Goal: Task Accomplishment & Management: Complete application form

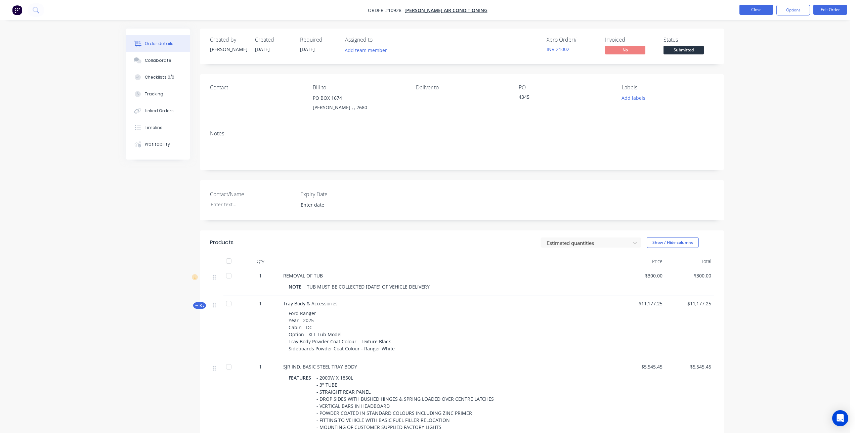
click at [762, 8] on button "Close" at bounding box center [756, 10] width 34 height 10
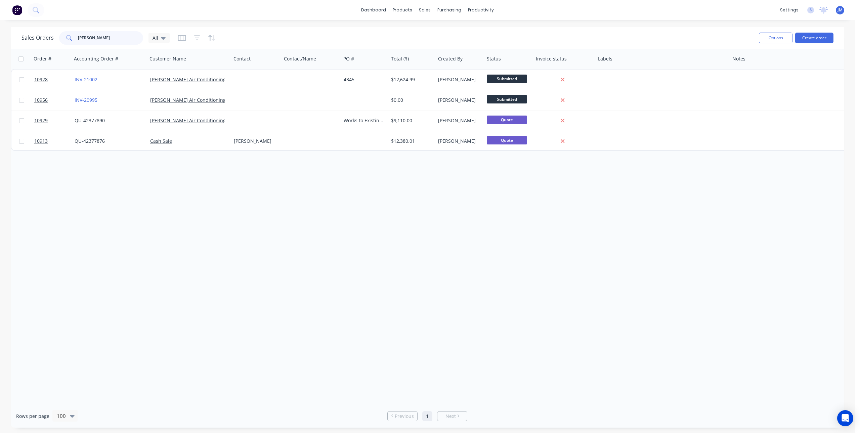
drag, startPoint x: 119, startPoint y: 37, endPoint x: 49, endPoint y: 43, distance: 70.2
click at [49, 43] on div "Sales Orders [PERSON_NAME] All" at bounding box center [96, 37] width 148 height 13
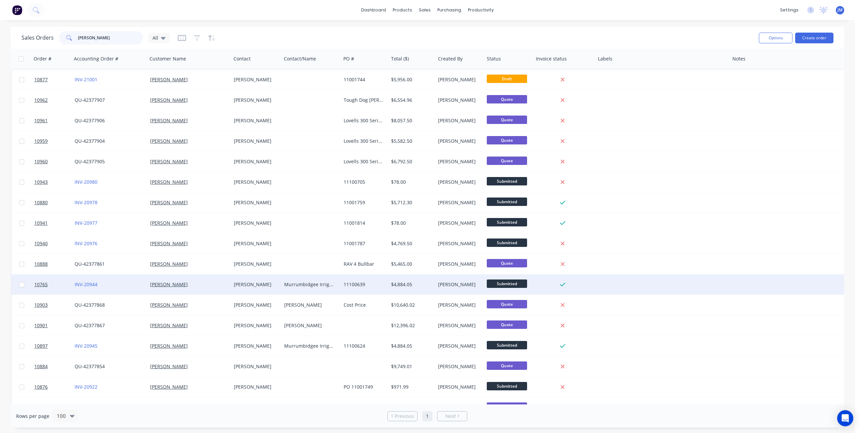
type input "[PERSON_NAME]"
click at [259, 287] on div "[PERSON_NAME]" at bounding box center [255, 284] width 43 height 7
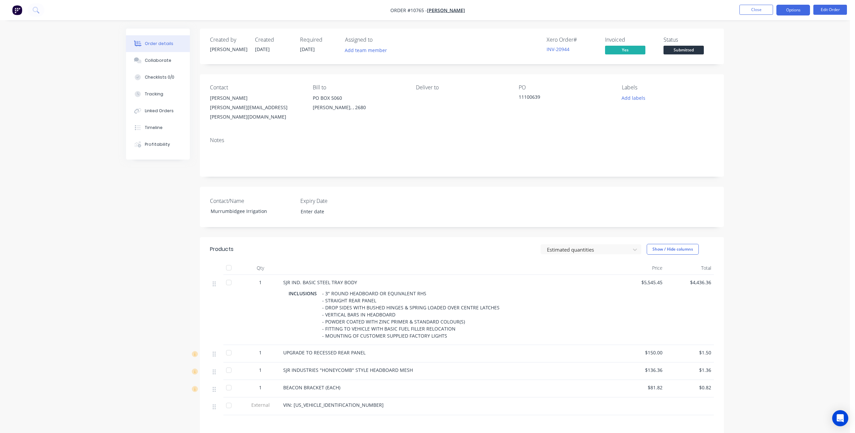
click at [800, 12] on button "Options" at bounding box center [793, 10] width 34 height 11
click at [766, 149] on div "Duplicate" at bounding box center [773, 148] width 62 height 10
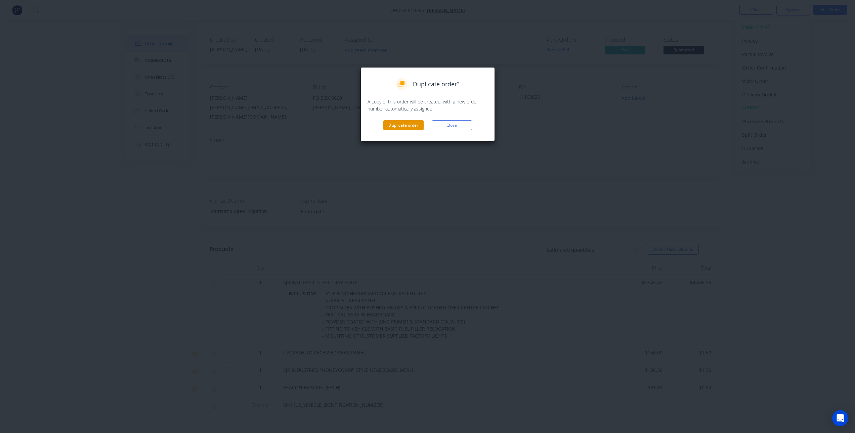
click at [403, 125] on button "Duplicate order" at bounding box center [403, 125] width 40 height 10
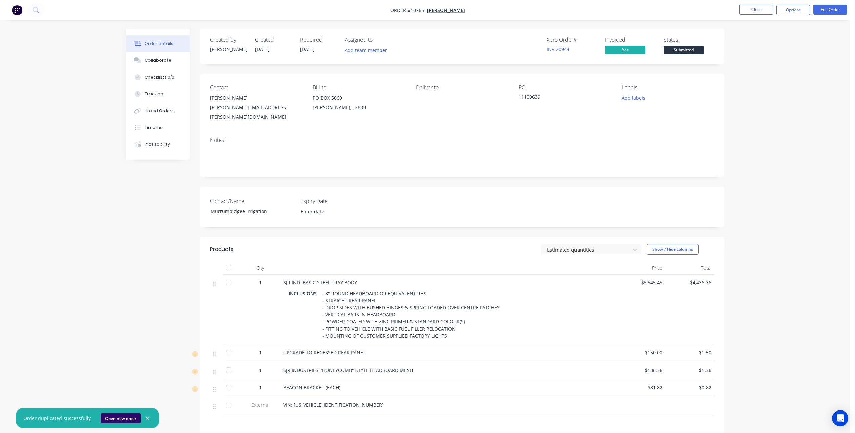
click at [116, 420] on button "Open new order" at bounding box center [121, 418] width 40 height 10
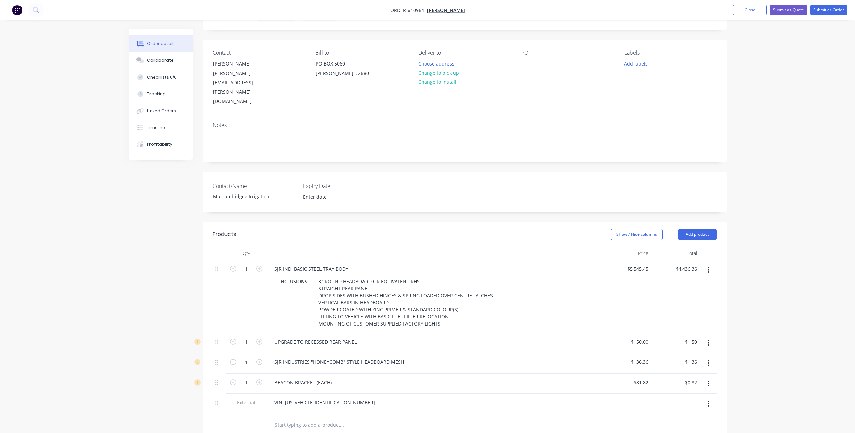
scroll to position [67, 0]
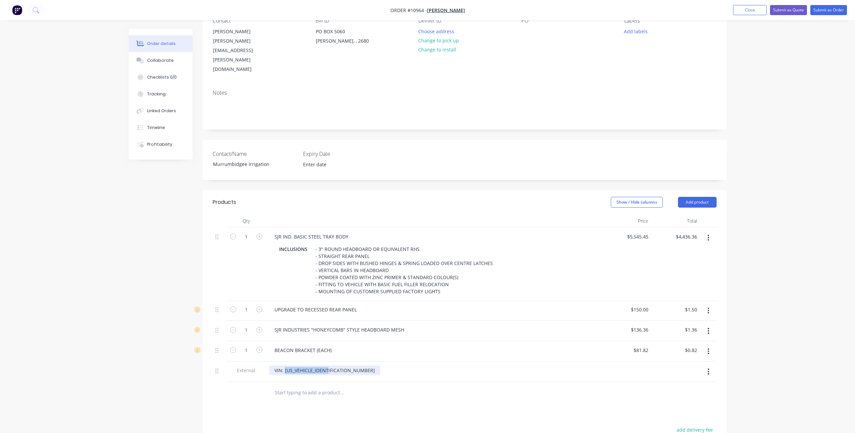
drag, startPoint x: 336, startPoint y: 345, endPoint x: 285, endPoint y: 358, distance: 52.4
click at [285, 358] on div "Qty Price Total 1 SJR IND. BASIC STEEL TRAY BODY INCLUSIONS - 3" ROUND HEADBOAR…" at bounding box center [465, 308] width 524 height 189
click at [165, 59] on div "Collaborate" at bounding box center [160, 60] width 27 height 6
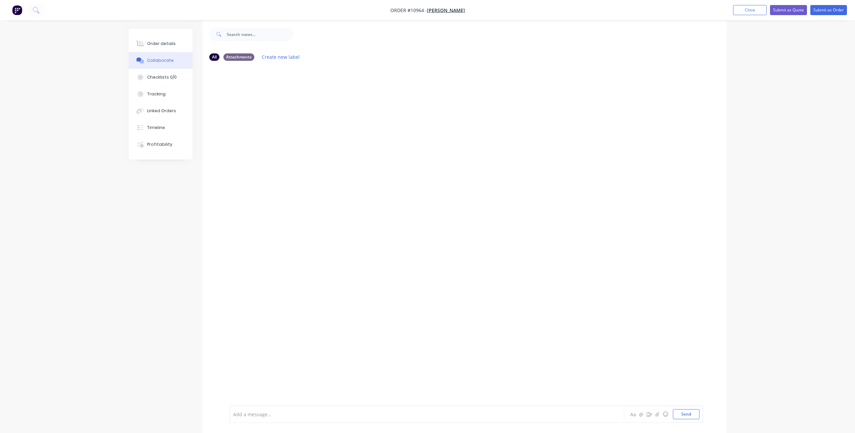
scroll to position [10, 0]
click at [683, 413] on button "Send" at bounding box center [686, 414] width 27 height 10
click at [159, 42] on div "Order details" at bounding box center [161, 44] width 29 height 6
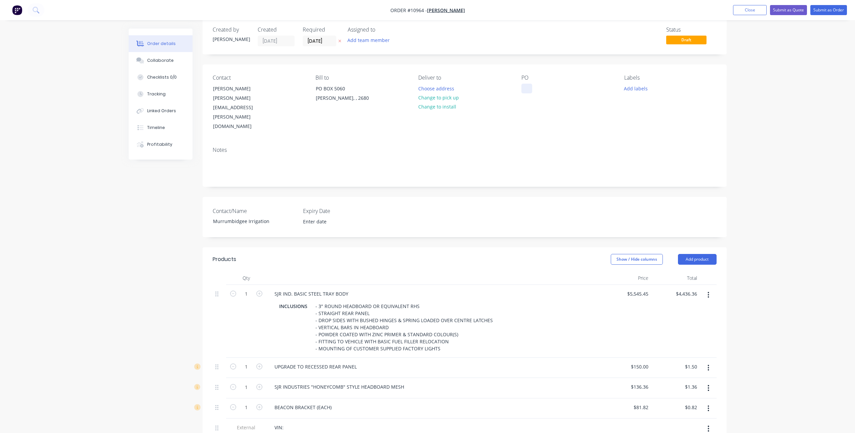
click at [528, 87] on div at bounding box center [526, 89] width 11 height 10
paste div
drag, startPoint x: 532, startPoint y: 89, endPoint x: 514, endPoint y: 96, distance: 20.0
click at [514, 96] on div "Contact Paul Connell paul.connell@owentoyota.com.au Bill to PO BOX 5060 Griffit…" at bounding box center [465, 103] width 524 height 77
click at [268, 216] on div "Murrumbidgee Irrigation" at bounding box center [250, 221] width 84 height 10
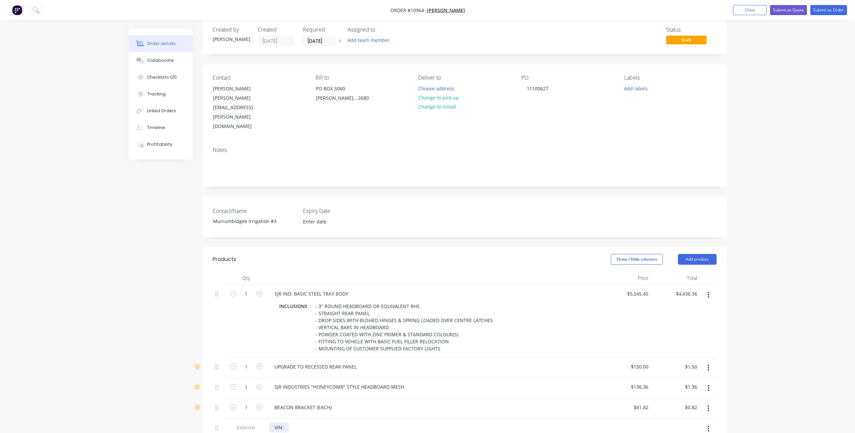
click at [290, 423] on div "VIN:" at bounding box center [434, 428] width 331 height 10
click at [286, 423] on div "VIN:" at bounding box center [279, 428] width 20 height 10
click at [823, 11] on button "Submit as Order" at bounding box center [828, 10] width 37 height 10
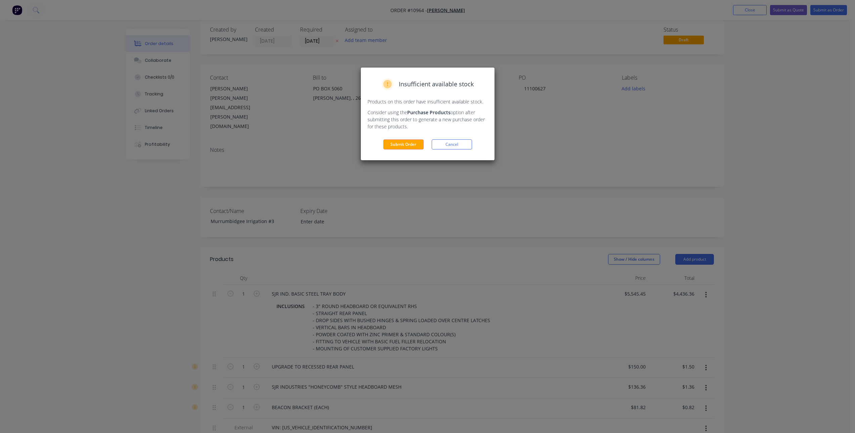
click at [404, 138] on div "Insufficient available stock Products on this order have insufficient available…" at bounding box center [428, 114] width 134 height 93
click at [399, 139] on div "Insufficient available stock Products on this order have insufficient available…" at bounding box center [428, 114] width 134 height 93
click at [403, 141] on button "Submit Order" at bounding box center [403, 144] width 40 height 10
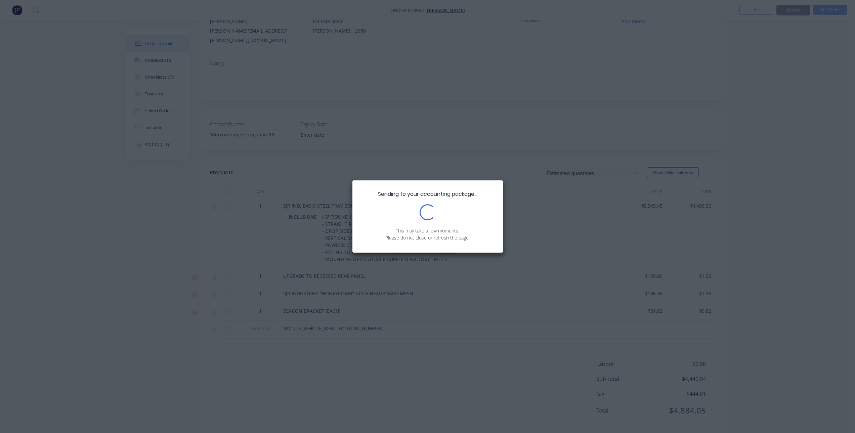
scroll to position [80, 0]
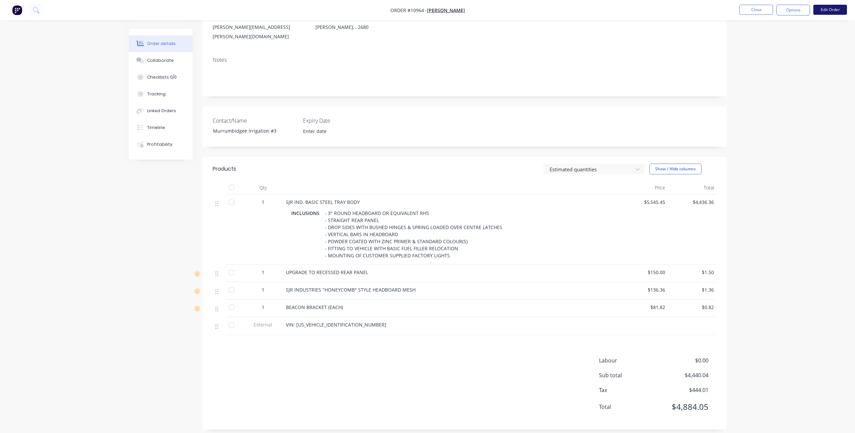
click at [829, 8] on button "Edit Order" at bounding box center [830, 10] width 34 height 10
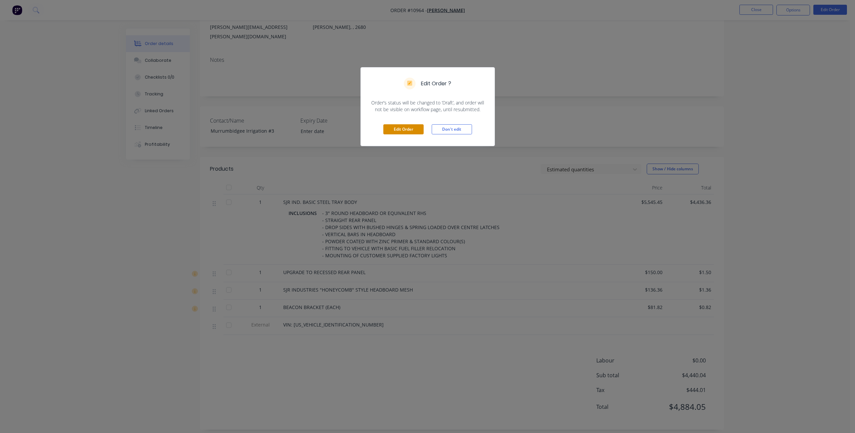
click at [403, 132] on button "Edit Order" at bounding box center [403, 129] width 40 height 10
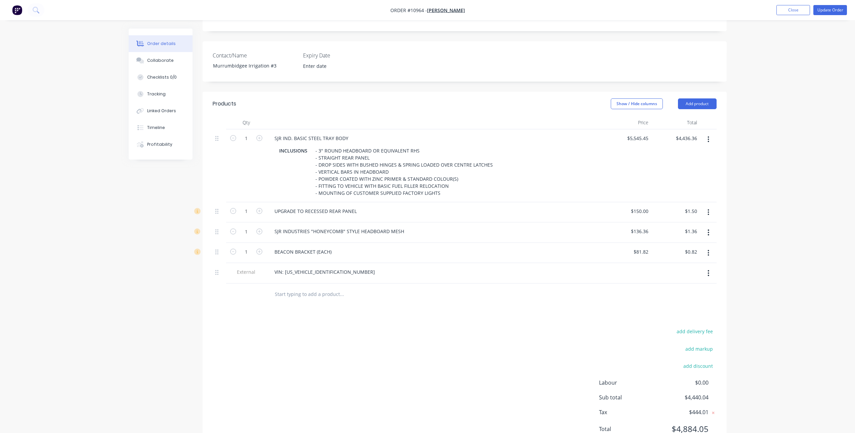
scroll to position [168, 0]
click at [644, 96] on button "Show / Hide columns" at bounding box center [637, 101] width 52 height 11
click at [620, 113] on label "Discount" at bounding box center [619, 115] width 12 height 6
click at [613, 112] on input "Discount" at bounding box center [613, 112] width 0 height 0
click at [561, 279] on div "Products Show / Hide columns Add product Qty Discount Price Total 1 SJR IND. BA…" at bounding box center [465, 269] width 524 height 360
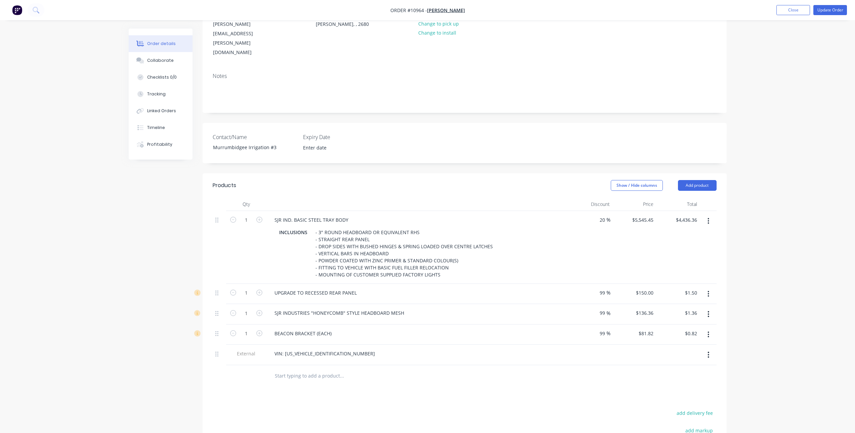
scroll to position [68, 0]
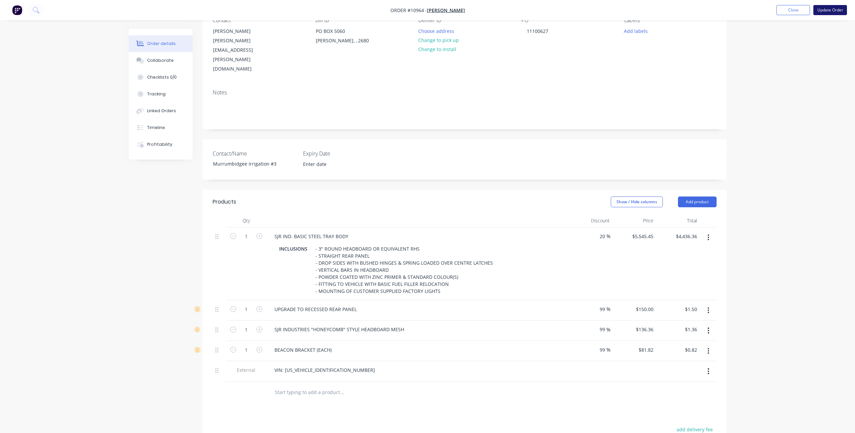
click at [827, 11] on button "Update Order" at bounding box center [830, 10] width 34 height 10
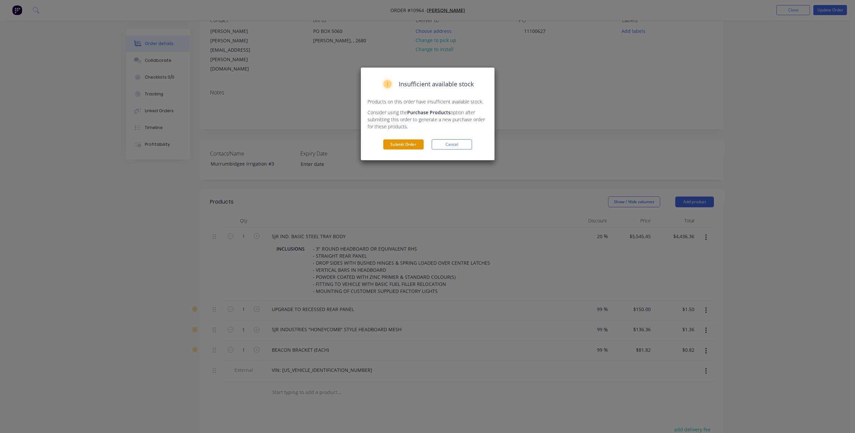
click at [397, 148] on button "Submit Order" at bounding box center [403, 144] width 40 height 10
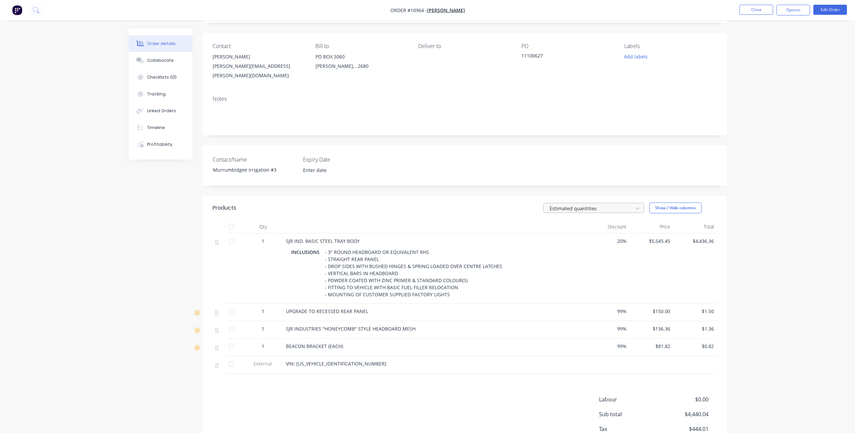
scroll to position [0, 0]
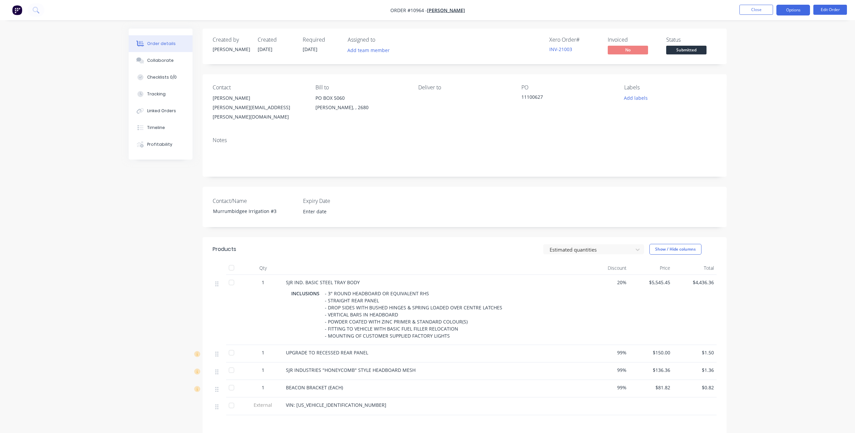
click at [794, 9] on button "Options" at bounding box center [793, 10] width 34 height 11
click at [756, 161] on div "Duplicate" at bounding box center [773, 162] width 62 height 10
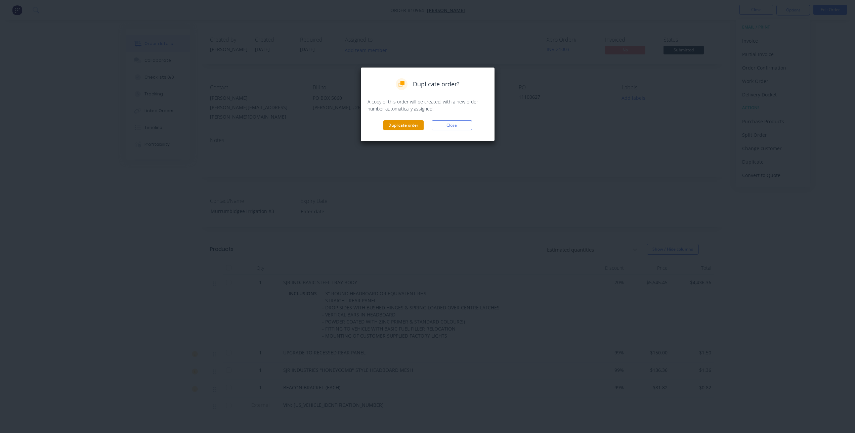
click at [402, 125] on button "Duplicate order" at bounding box center [403, 125] width 40 height 10
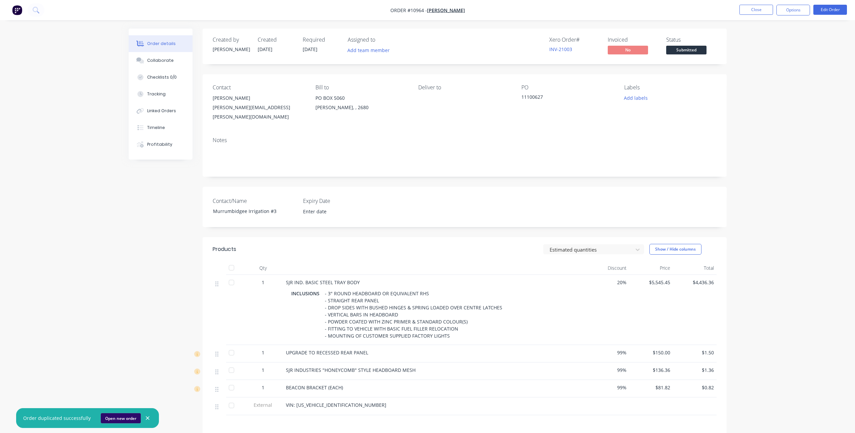
click at [114, 420] on button "Open new order" at bounding box center [121, 418] width 40 height 10
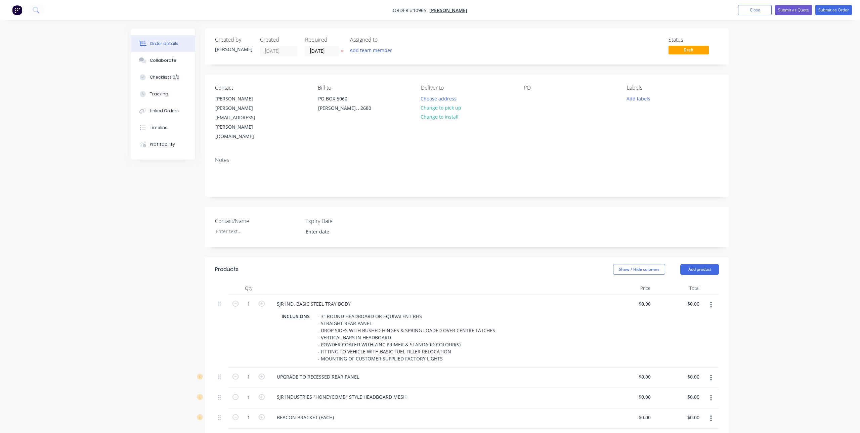
type input "$5,545.45"
type input "$4,436.36"
type input "$150.00"
type input "$1.50"
type input "$136.36"
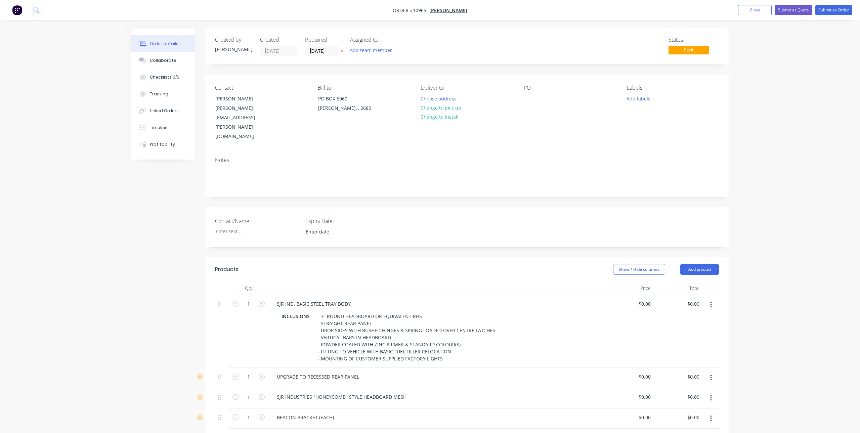
type input "$1.36"
type input "$81.82"
type input "$0.82"
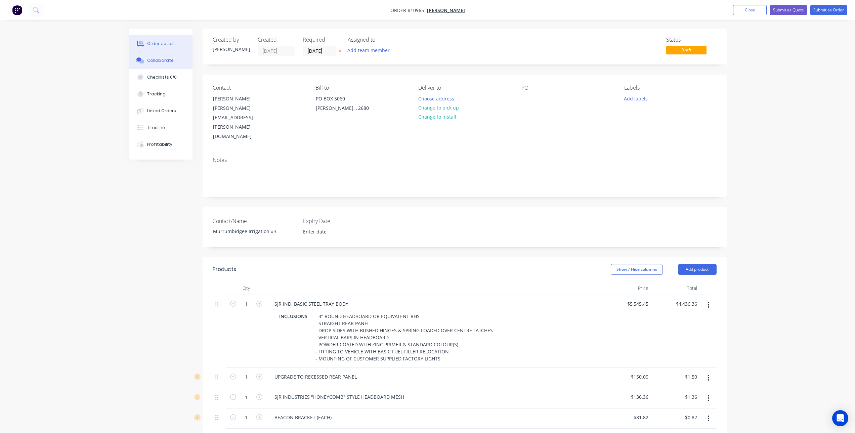
click at [155, 57] on button "Collaborate" at bounding box center [161, 60] width 64 height 17
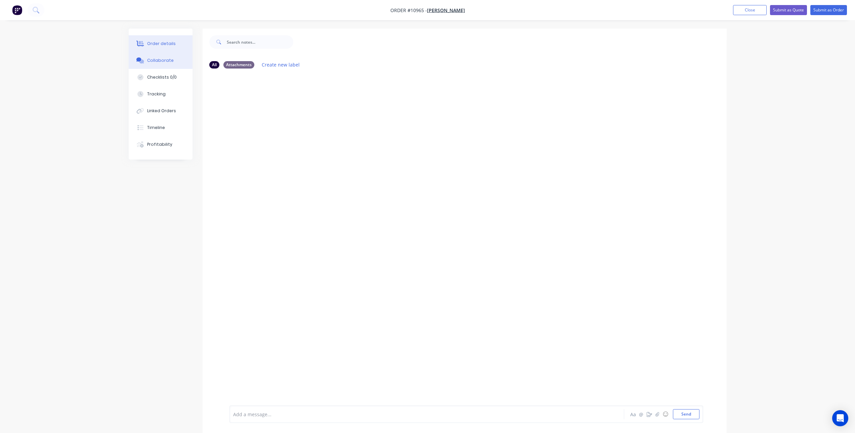
click at [159, 41] on div "Order details" at bounding box center [161, 44] width 29 height 6
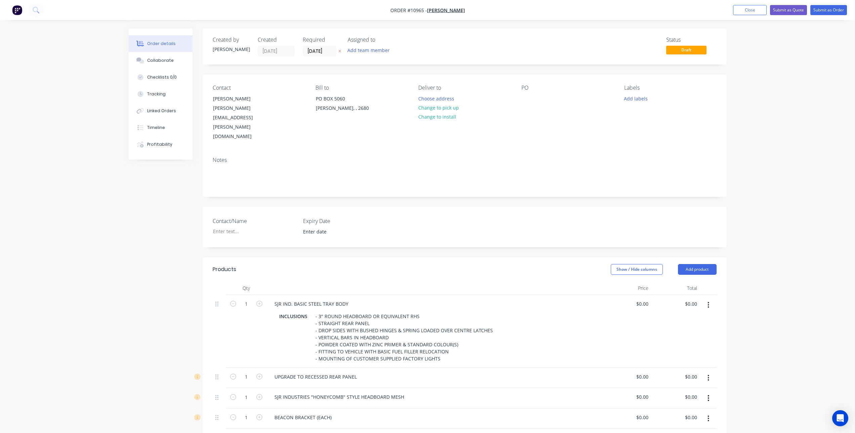
type input "$5,545.45"
type input "$4,436.36"
type input "$150.00"
type input "$1.50"
type input "$136.36"
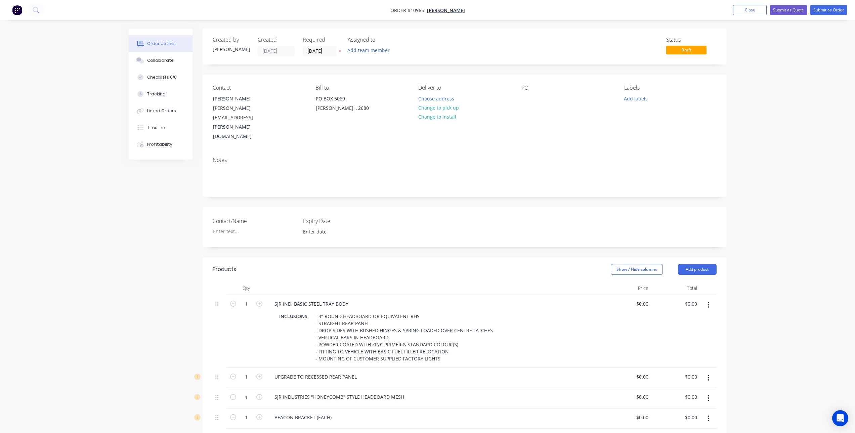
type input "$1.36"
type input "$81.82"
type input "$0.82"
click at [523, 99] on div at bounding box center [526, 99] width 11 height 10
paste div
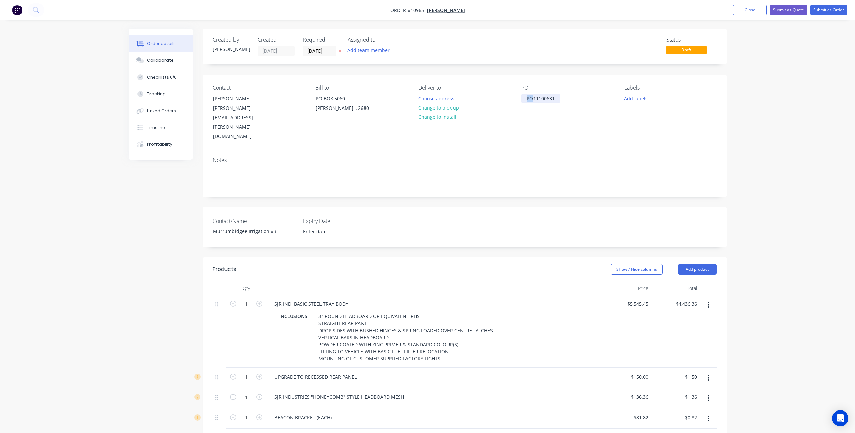
drag, startPoint x: 533, startPoint y: 98, endPoint x: 523, endPoint y: 101, distance: 11.2
click at [523, 101] on div "PO11100631" at bounding box center [540, 99] width 39 height 10
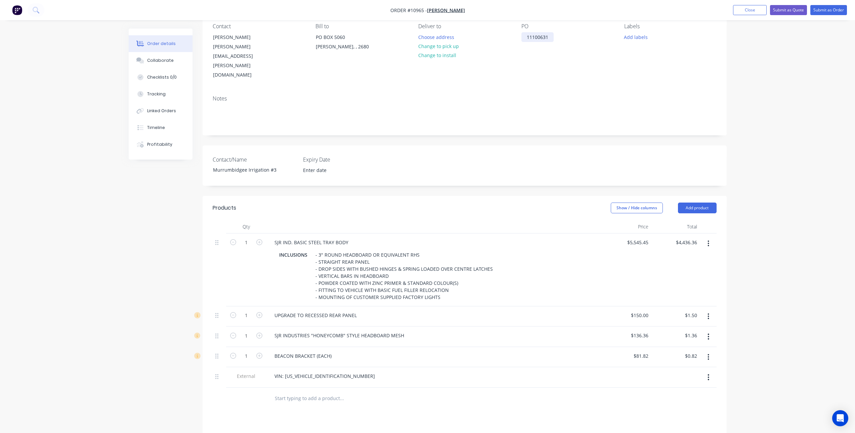
scroll to position [67, 0]
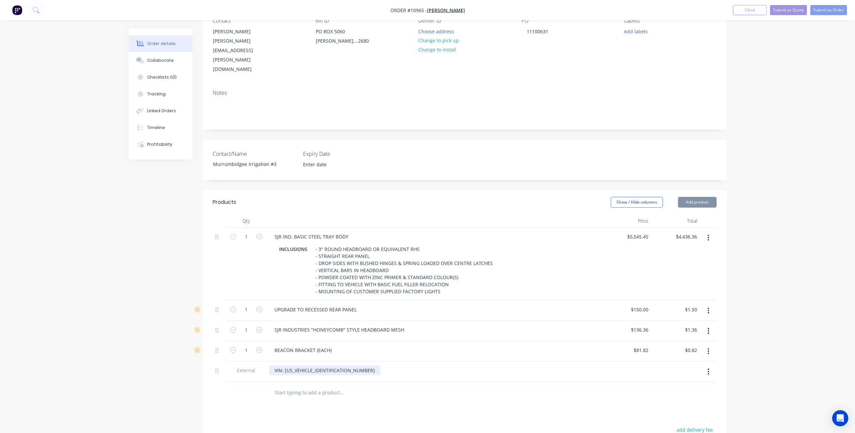
click at [325, 366] on div "VIN: MR0KA3CC807862257" at bounding box center [324, 371] width 111 height 10
drag, startPoint x: 334, startPoint y: 346, endPoint x: 285, endPoint y: 350, distance: 48.6
click at [285, 361] on div "VIN: MR0KA3CC807862257" at bounding box center [434, 371] width 336 height 20
paste div
click at [320, 388] on div "Products Show / Hide columns Add product Qty Price Total 1 SJR IND. BASIC STEEL…" at bounding box center [465, 370] width 524 height 360
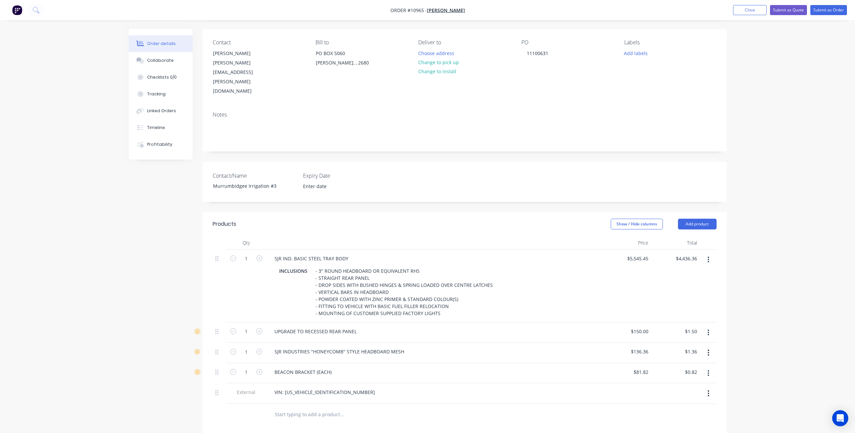
scroll to position [0, 0]
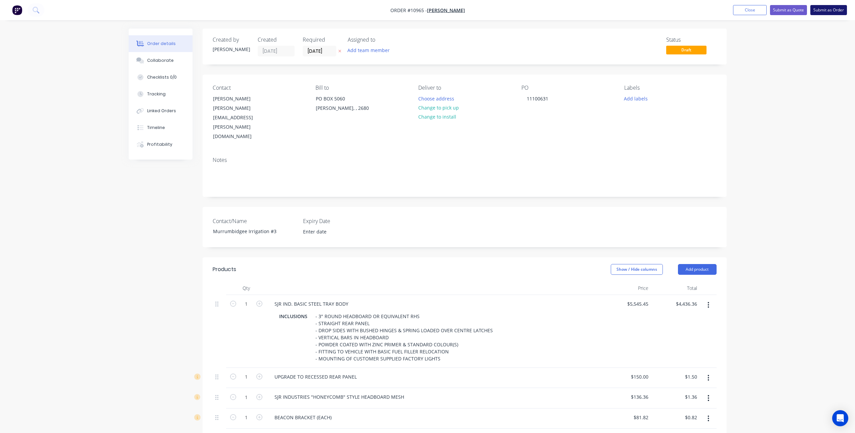
click at [841, 9] on button "Submit as Order" at bounding box center [828, 10] width 37 height 10
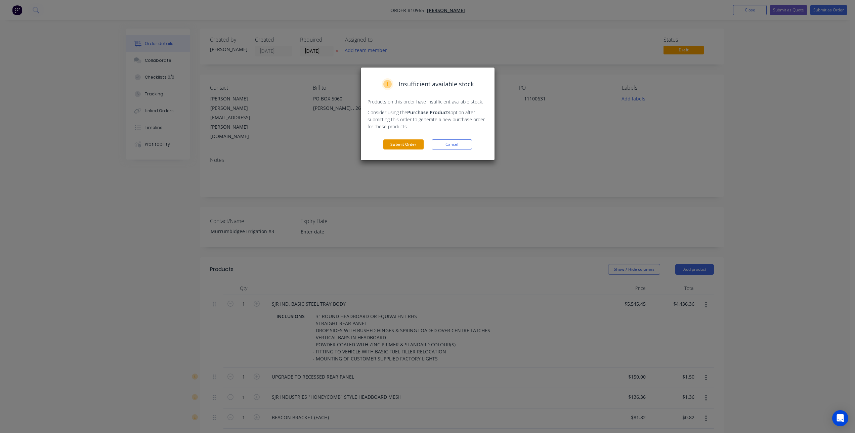
click at [409, 144] on button "Submit Order" at bounding box center [403, 144] width 40 height 10
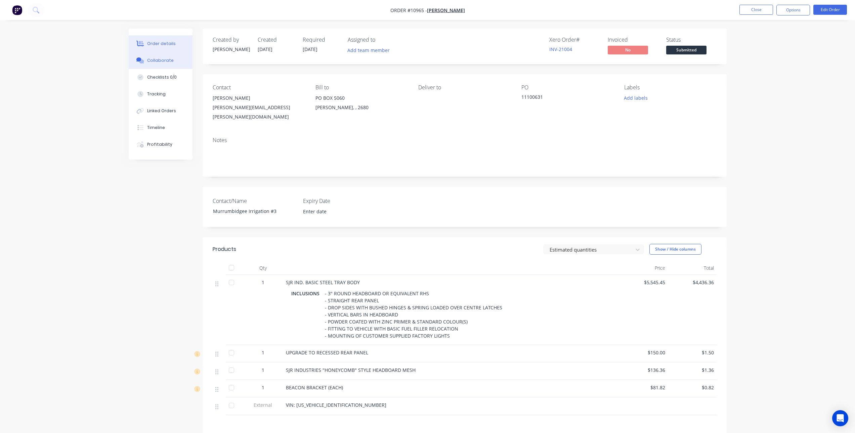
click at [166, 59] on div "Collaborate" at bounding box center [160, 60] width 27 height 6
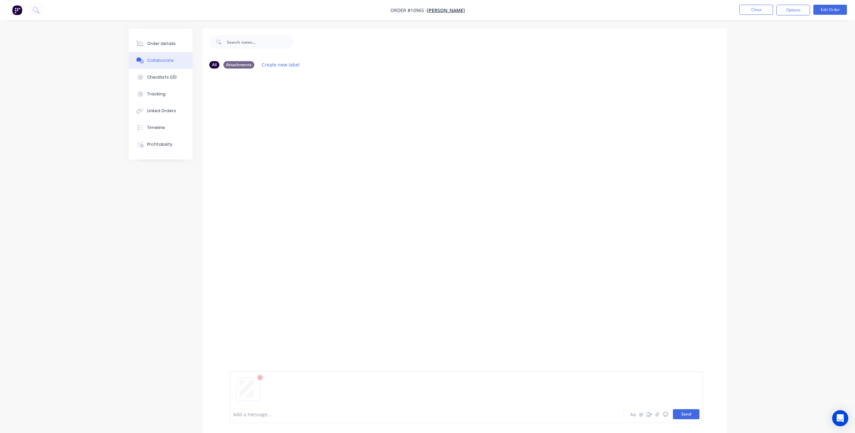
click at [696, 417] on button "Send" at bounding box center [686, 414] width 27 height 10
click at [162, 43] on div "Order details" at bounding box center [161, 44] width 29 height 6
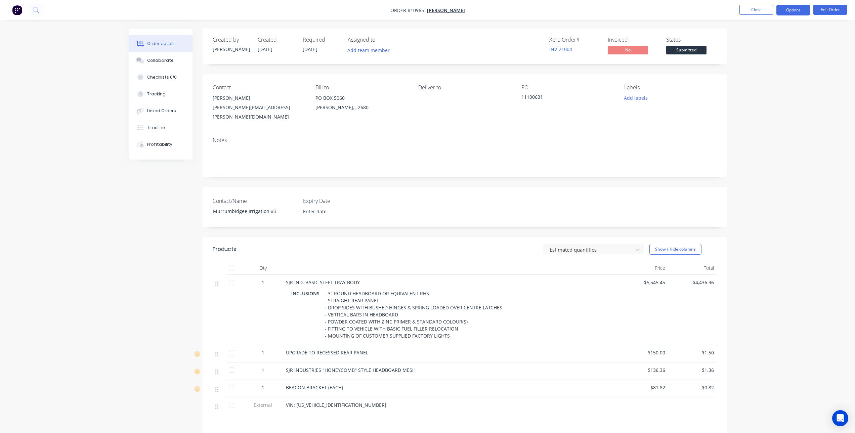
click at [799, 10] on button "Options" at bounding box center [793, 10] width 34 height 11
click at [776, 163] on div "Duplicate" at bounding box center [773, 162] width 62 height 10
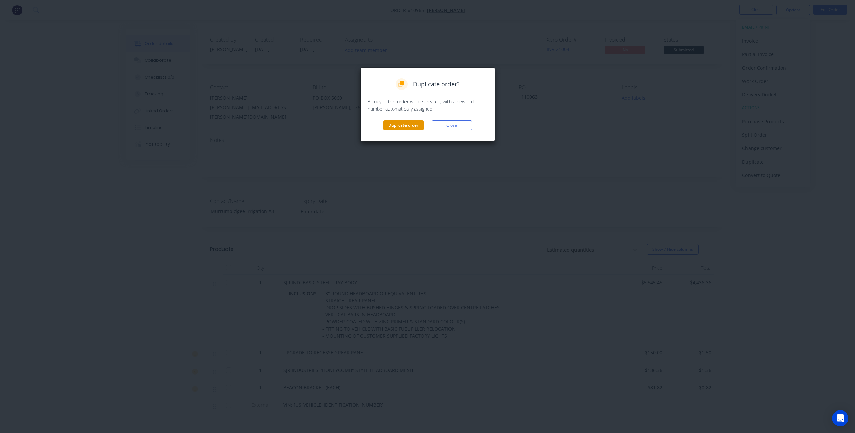
click at [397, 124] on button "Duplicate order" at bounding box center [403, 125] width 40 height 10
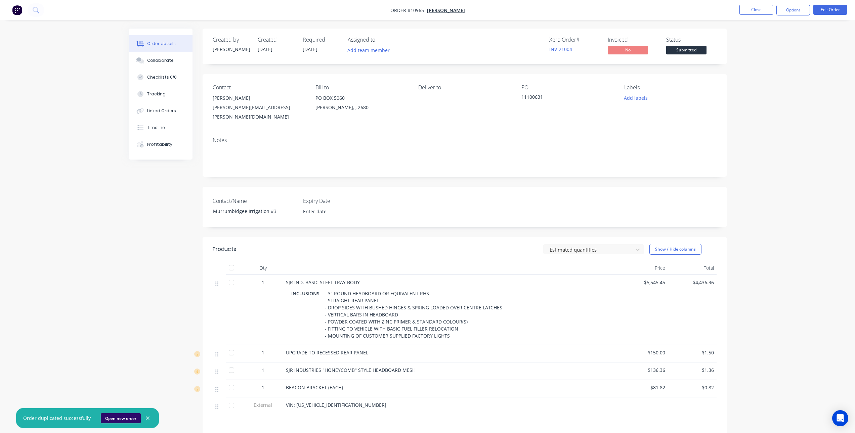
click at [112, 418] on button "Open new order" at bounding box center [121, 418] width 40 height 10
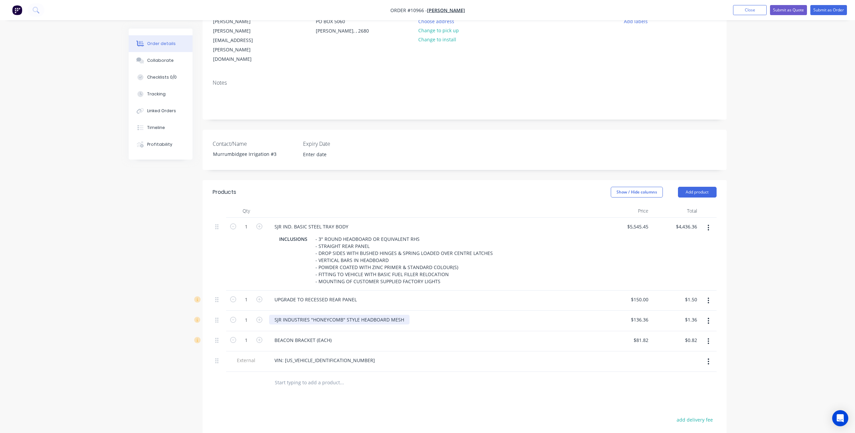
scroll to position [101, 0]
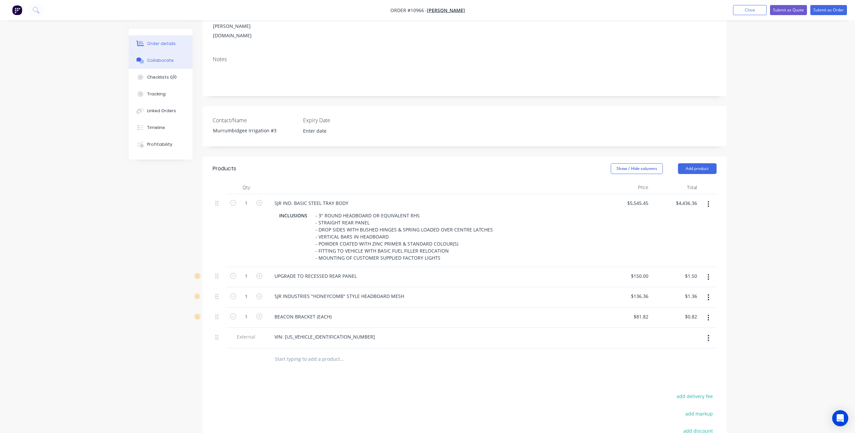
click at [153, 58] on div "Collaborate" at bounding box center [160, 60] width 27 height 6
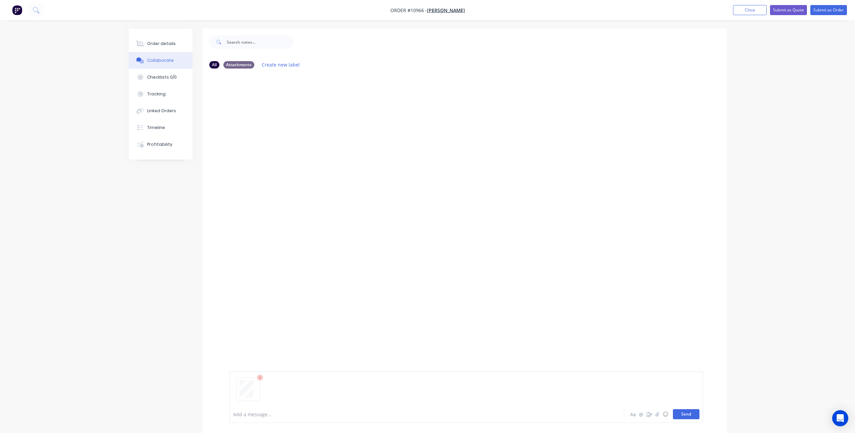
click at [687, 415] on button "Send" at bounding box center [686, 414] width 27 height 10
click at [152, 41] on div "Order details" at bounding box center [161, 44] width 29 height 6
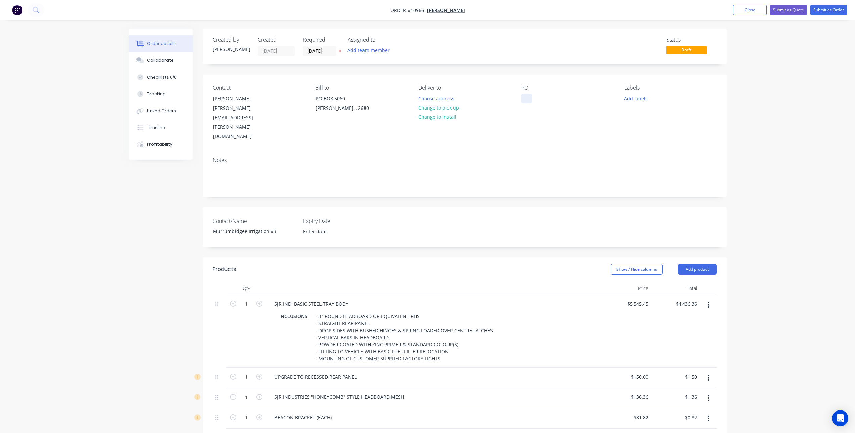
click at [526, 95] on div at bounding box center [526, 99] width 11 height 10
paste div
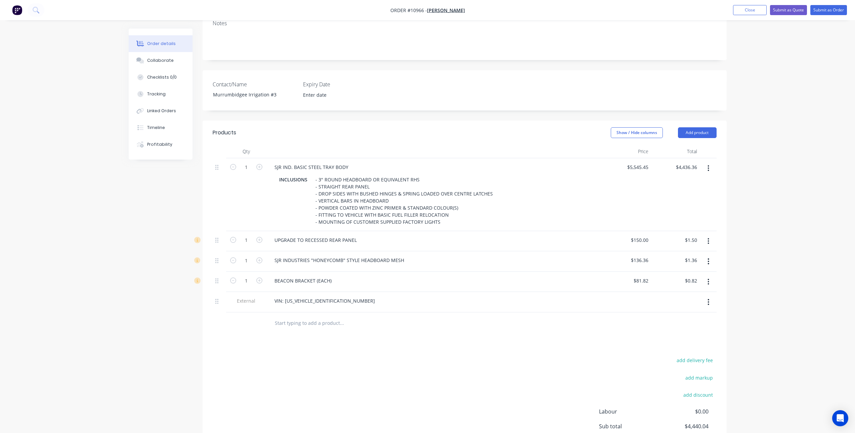
scroll to position [168, 0]
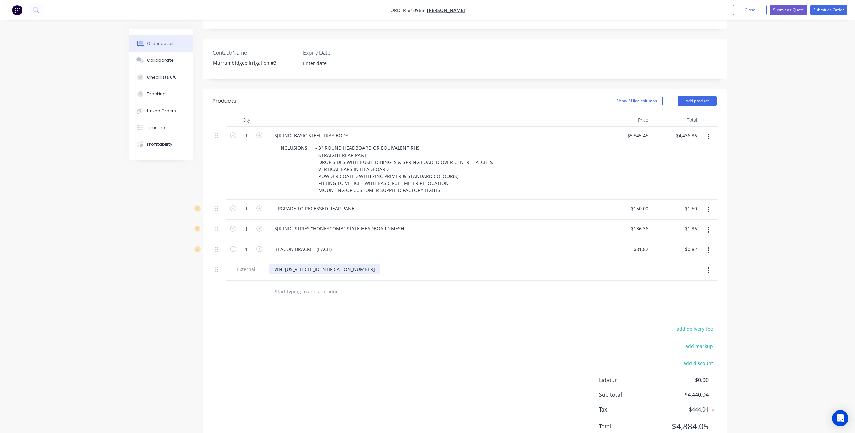
click at [320, 264] on div "VIN: MR0KA3CC407862272" at bounding box center [324, 269] width 111 height 10
click at [335, 264] on div "VIN: MR0KA3CC407862272" at bounding box center [324, 269] width 111 height 10
drag, startPoint x: 335, startPoint y: 244, endPoint x: 286, endPoint y: 247, distance: 49.1
click at [286, 264] on div "VIN: MR0KA3CC407862272" at bounding box center [324, 269] width 111 height 10
paste div
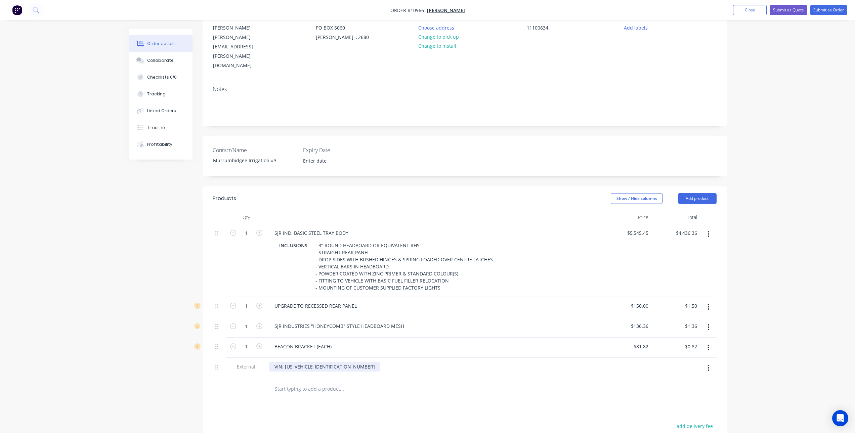
scroll to position [68, 0]
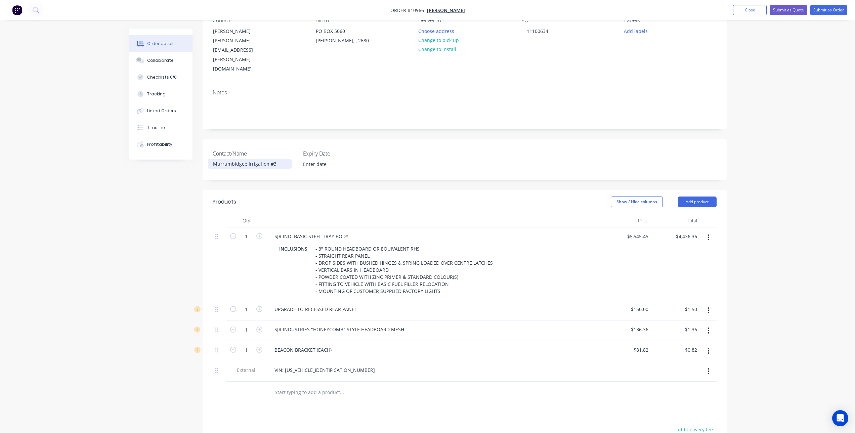
click at [275, 159] on div "Murrumbidgee Irrigation #3" at bounding box center [250, 164] width 84 height 10
click at [468, 214] on div at bounding box center [434, 220] width 336 height 13
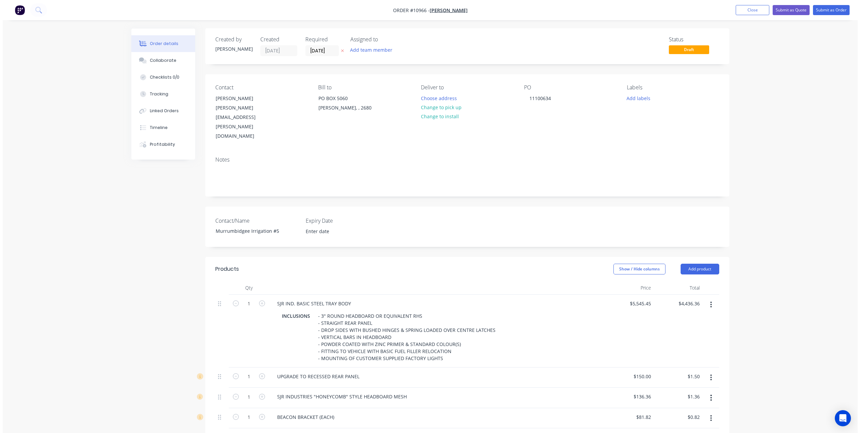
scroll to position [0, 0]
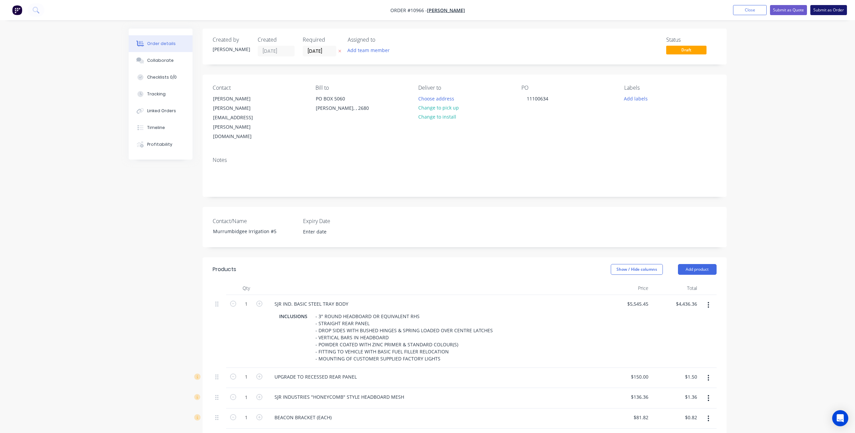
click at [823, 11] on button "Submit as Order" at bounding box center [828, 10] width 37 height 10
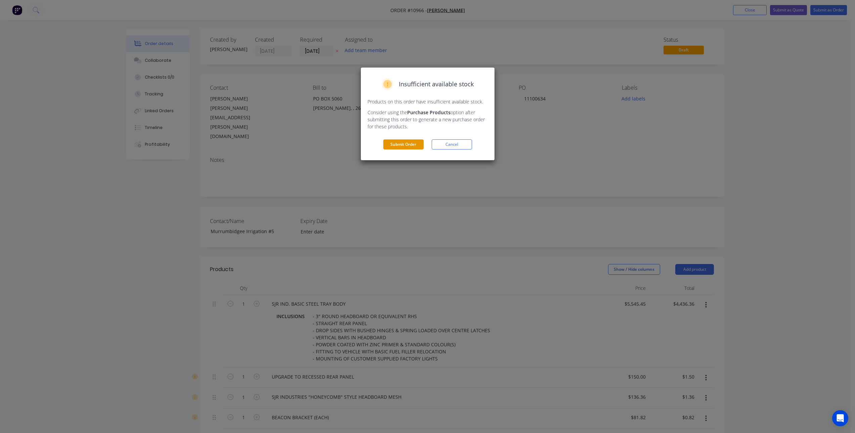
click at [396, 144] on button "Submit Order" at bounding box center [403, 144] width 40 height 10
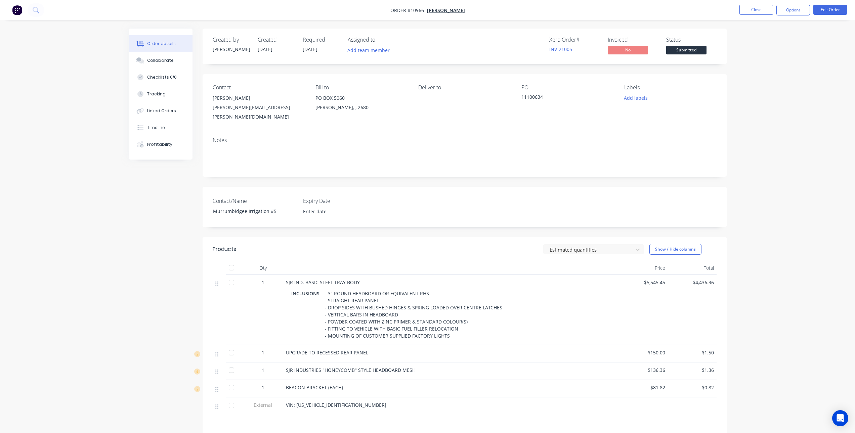
click at [735, 4] on nav "Order #10966 - Owen Toyota Close Options Edit Order" at bounding box center [427, 10] width 855 height 20
click at [744, 8] on button "Close" at bounding box center [756, 10] width 34 height 10
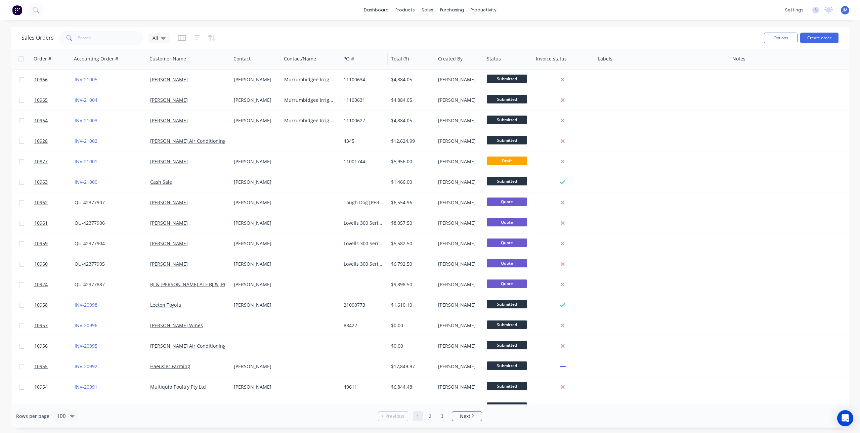
click at [341, 58] on div "PO #" at bounding box center [365, 59] width 48 height 20
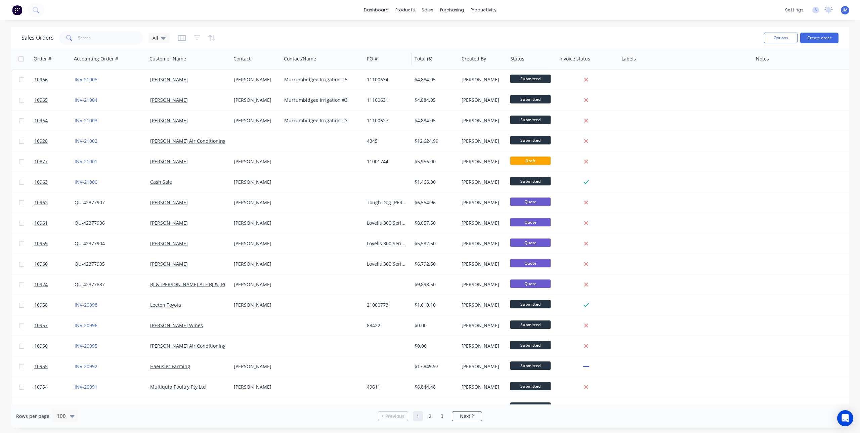
drag, startPoint x: 340, startPoint y: 59, endPoint x: 363, endPoint y: 59, distance: 23.5
click at [363, 59] on div at bounding box center [363, 59] width 1 height 12
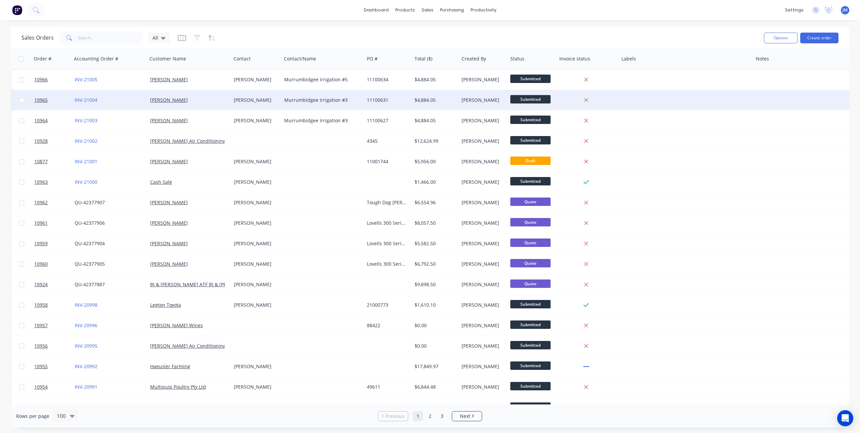
click at [305, 101] on div "Murrumbidgee Irrigation #3" at bounding box center [321, 100] width 74 height 7
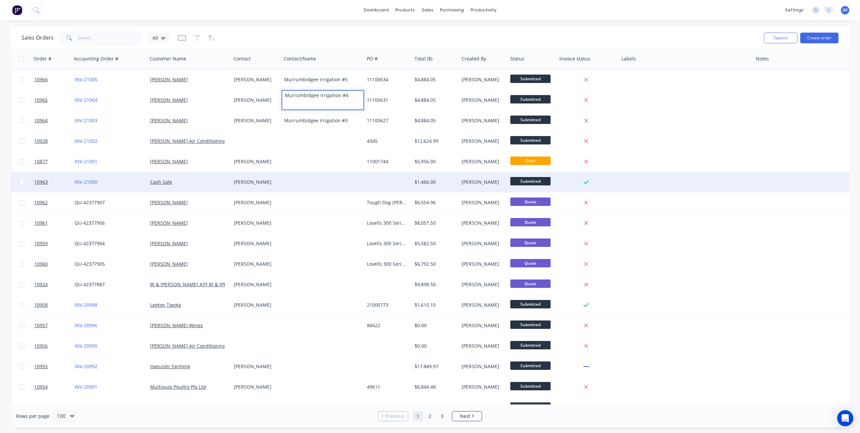
click at [332, 178] on div at bounding box center [323, 182] width 83 height 20
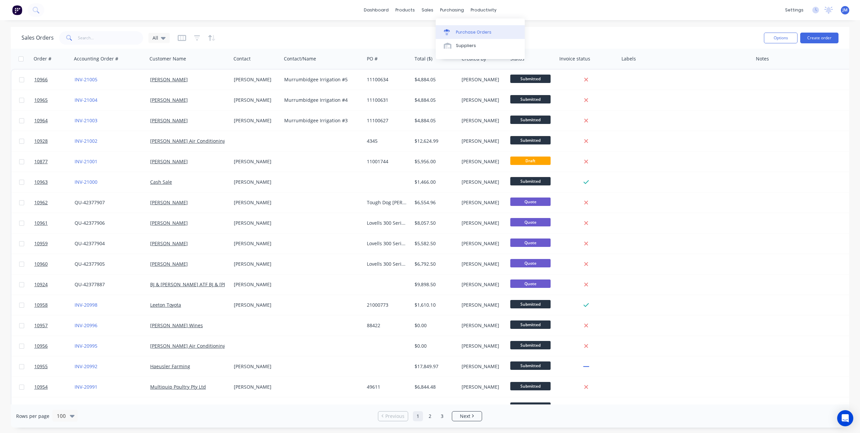
click at [448, 29] on link "Purchase Orders" at bounding box center [480, 31] width 89 height 13
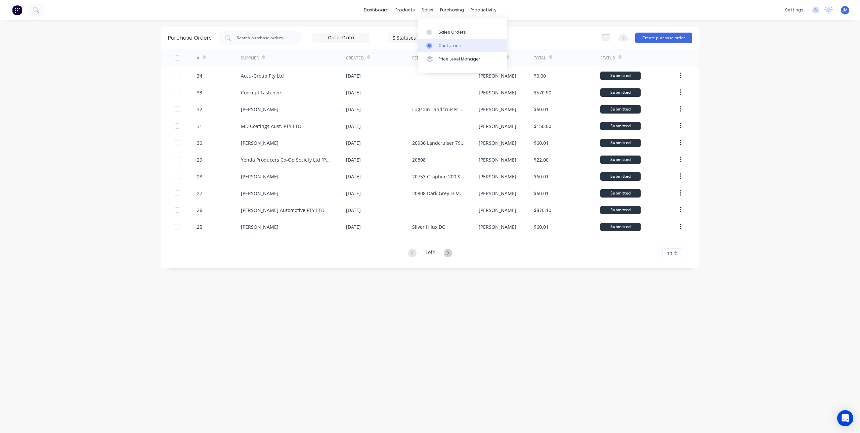
click at [438, 44] on div "Customers" at bounding box center [450, 46] width 24 height 6
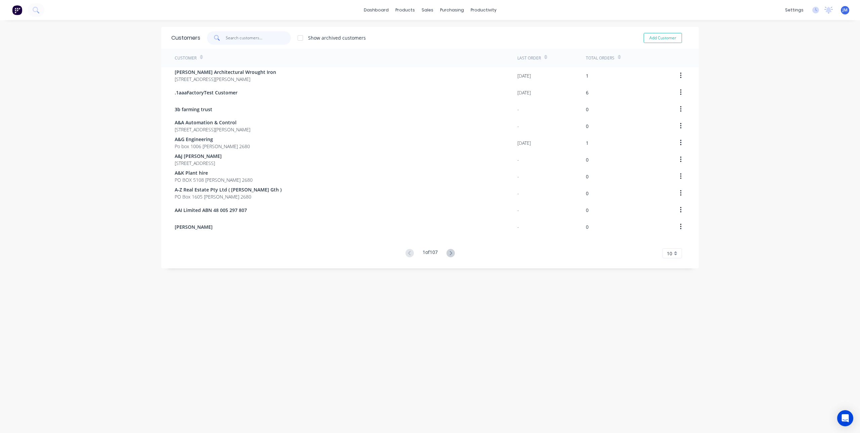
click at [247, 39] on input "text" at bounding box center [259, 37] width 66 height 13
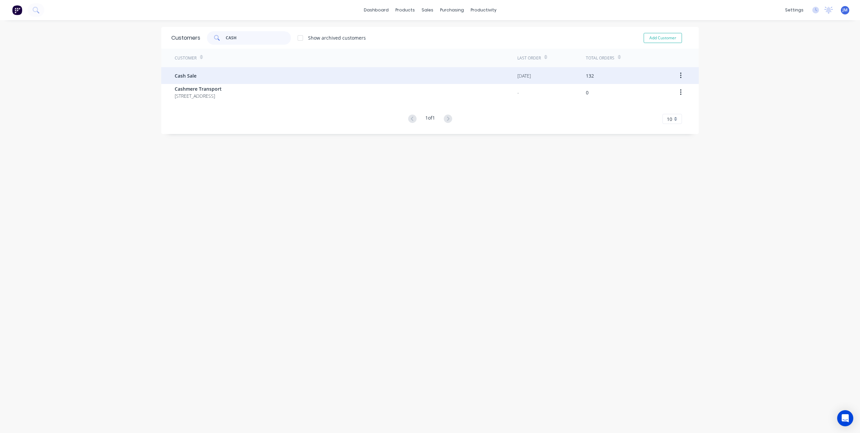
type input "CASH"
click at [194, 76] on div "Cash Sale" at bounding box center [346, 75] width 343 height 17
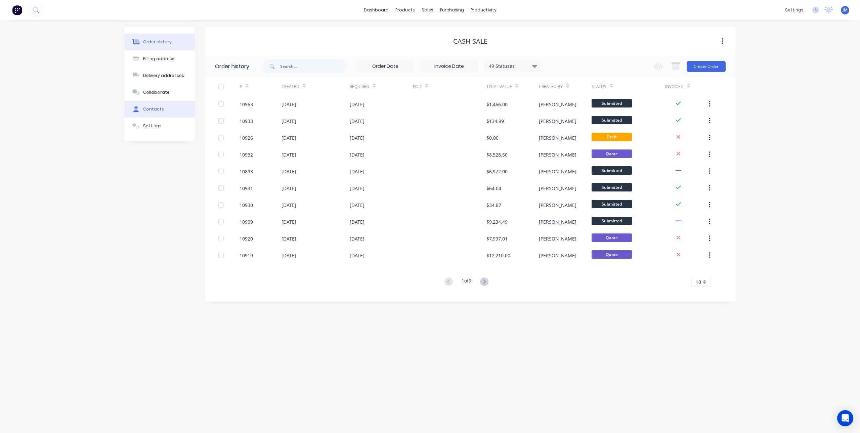
click at [158, 111] on div "Contacts" at bounding box center [153, 109] width 21 height 6
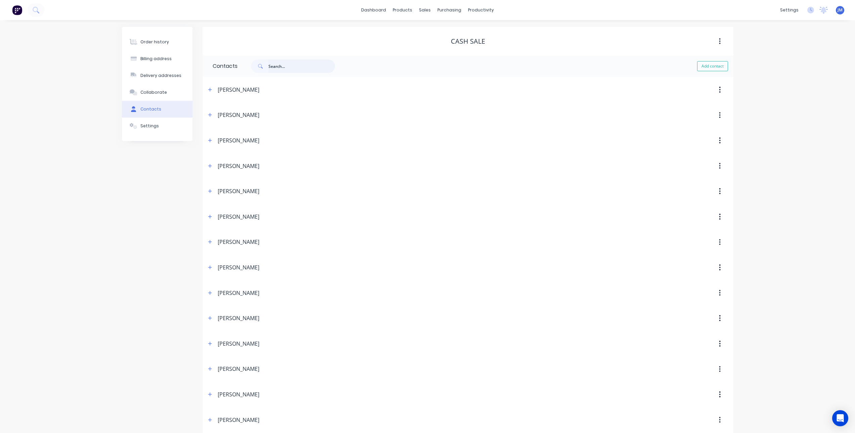
click at [268, 67] on input "text" at bounding box center [301, 65] width 67 height 13
type input "NICK"
select select "AU"
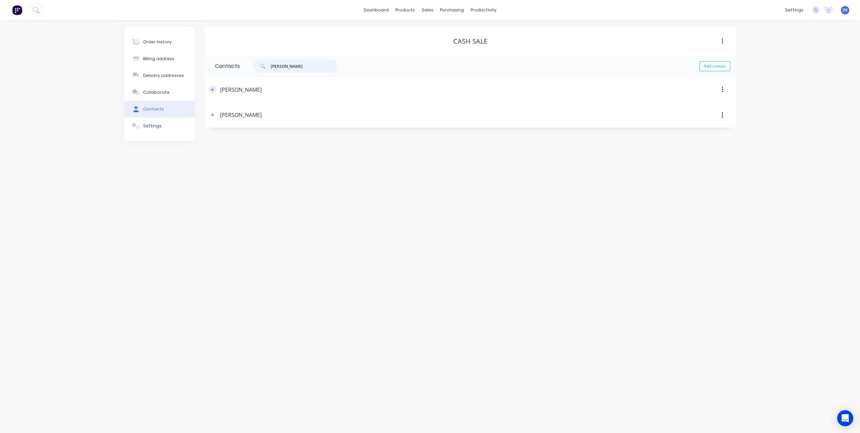
type input "NICK"
click at [211, 89] on icon "button" at bounding box center [212, 89] width 4 height 5
click at [456, 32] on div "Purchase Orders" at bounding box center [474, 32] width 36 height 6
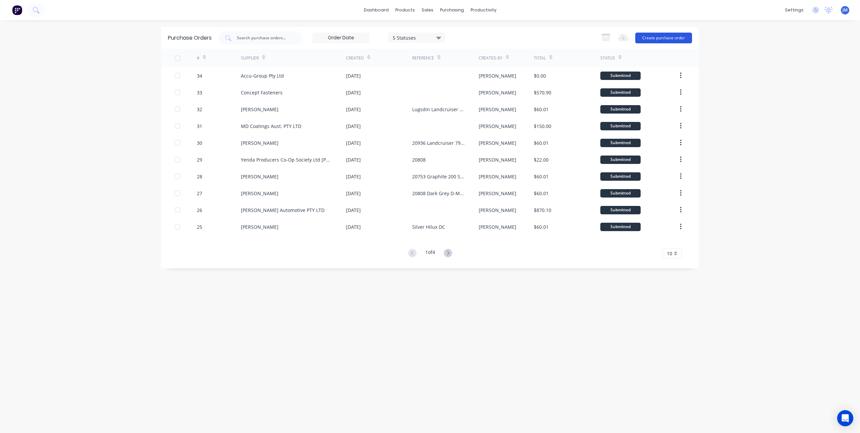
click at [661, 39] on button "Create purchase order" at bounding box center [663, 38] width 57 height 11
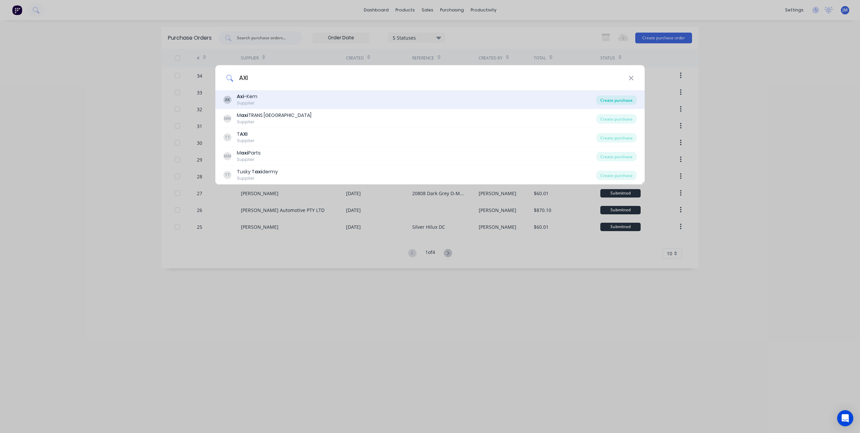
type input "AXI"
click at [620, 102] on div "Create purchase" at bounding box center [616, 99] width 40 height 9
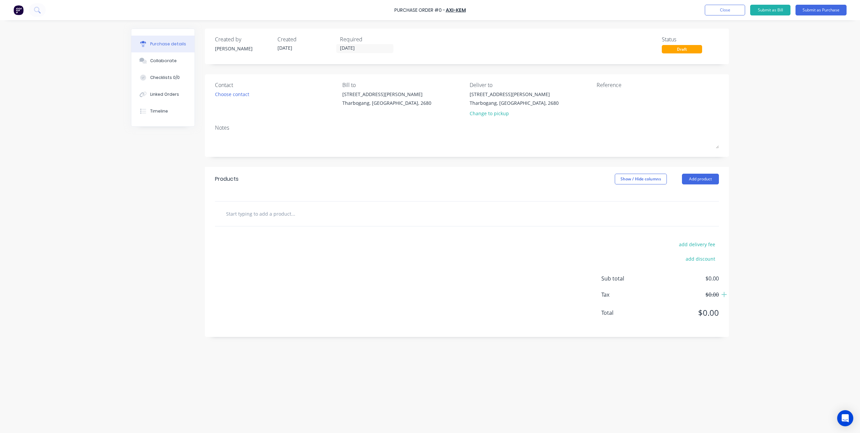
click at [272, 219] on input "text" at bounding box center [293, 213] width 134 height 13
type input "S"
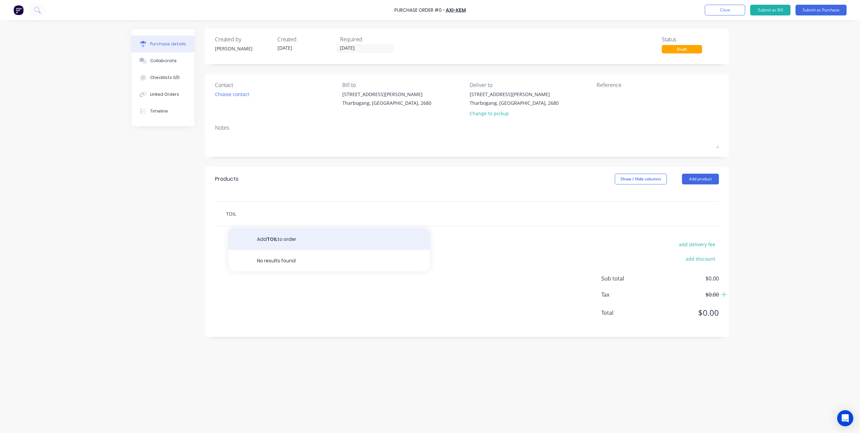
type input "TOIL"
click at [268, 244] on button "Add TOIL to order" at bounding box center [329, 239] width 202 height 22
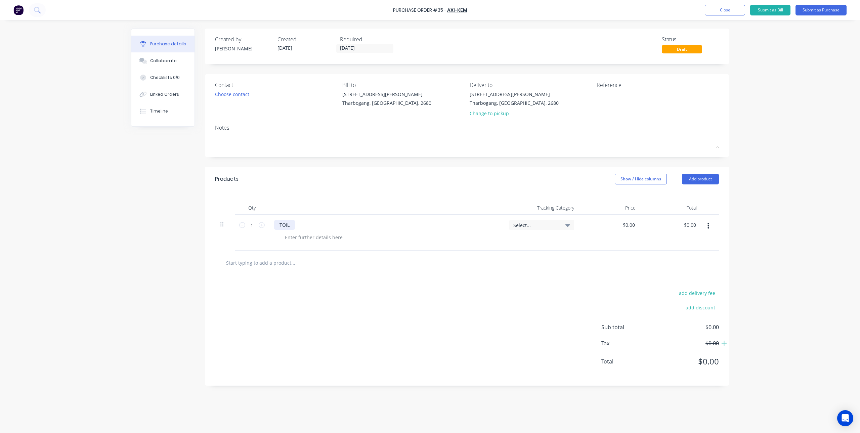
click at [291, 225] on div "TOIL" at bounding box center [284, 225] width 21 height 10
click at [323, 264] on input "text" at bounding box center [293, 262] width 134 height 13
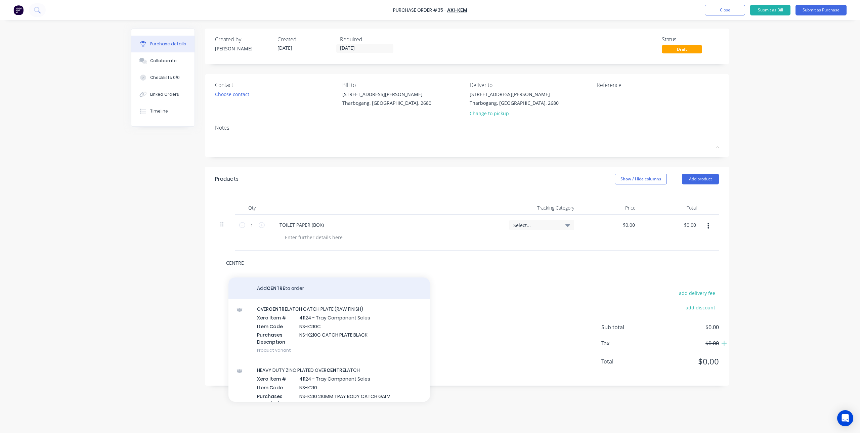
type input "CENTRE"
click at [287, 283] on button "Add CENTRE to order" at bounding box center [329, 288] width 202 height 22
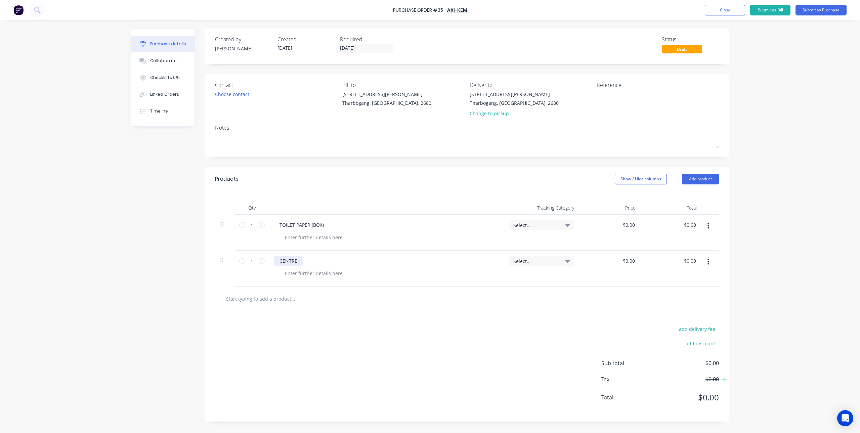
click at [295, 260] on div "CENTRE" at bounding box center [288, 261] width 29 height 10
click at [297, 261] on div "CENTRE" at bounding box center [288, 261] width 29 height 10
click at [401, 355] on div "add delivery fee add discount Sub total $0.00 Tax $0.00 Total $0.00" at bounding box center [467, 366] width 524 height 111
click at [705, 178] on button "Add product" at bounding box center [700, 179] width 37 height 11
click at [693, 259] on div "Notes (External)" at bounding box center [687, 264] width 52 height 10
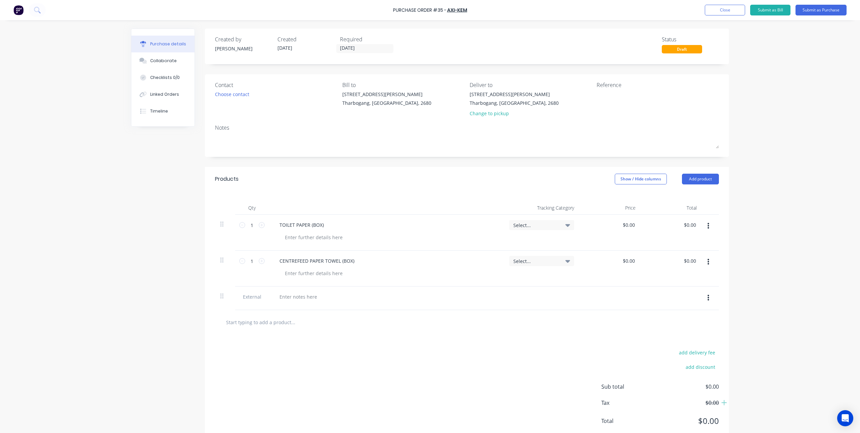
click at [298, 302] on div at bounding box center [386, 299] width 235 height 24
click at [297, 298] on div at bounding box center [298, 297] width 48 height 10
click at [316, 342] on div "add delivery fee add discount Sub total $0.00 Tax $0.00 Total $0.00" at bounding box center [467, 390] width 524 height 111
click at [222, 92] on div "Choose contact" at bounding box center [232, 94] width 34 height 7
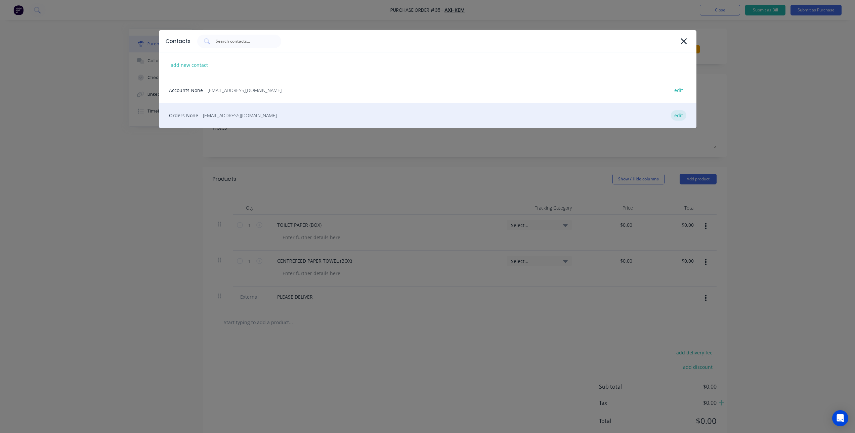
click at [680, 115] on div "edit" at bounding box center [678, 115] width 15 height 10
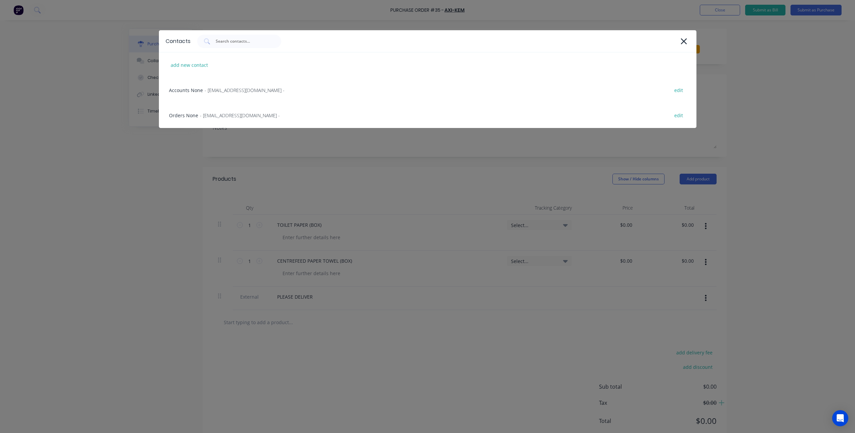
select select "AU"
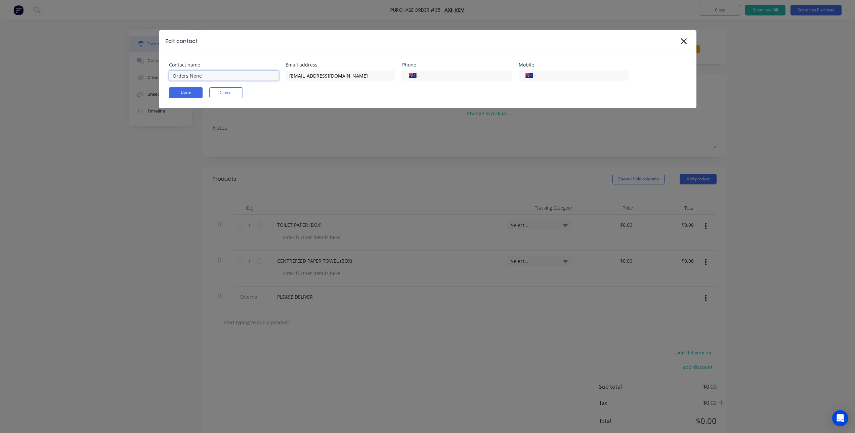
click at [208, 76] on input "Orders None" at bounding box center [224, 76] width 110 height 10
type input "Orders"
click at [194, 91] on button "Done" at bounding box center [186, 92] width 34 height 11
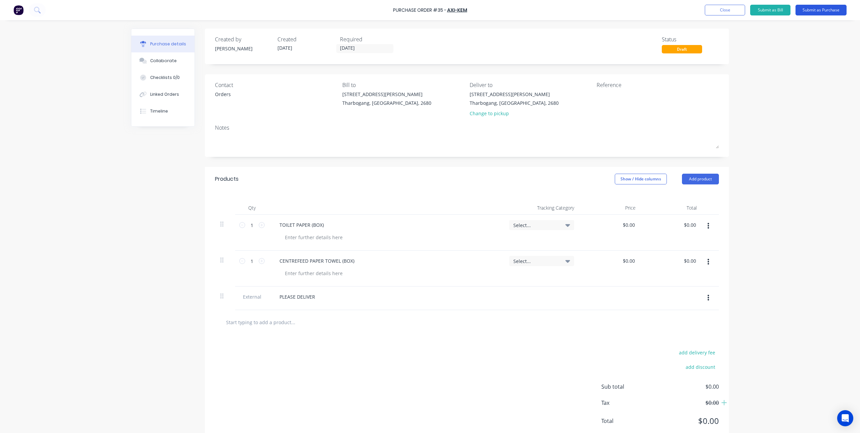
click at [815, 10] on button "Submit as Purchase" at bounding box center [821, 10] width 51 height 11
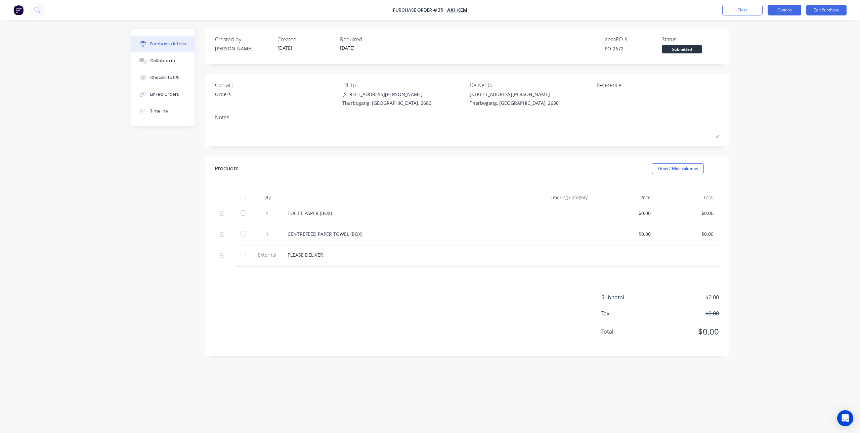
click at [788, 8] on button "Options" at bounding box center [785, 10] width 34 height 11
click at [771, 28] on div "Print / Email" at bounding box center [769, 28] width 52 height 10
click at [766, 42] on div "With pricing" at bounding box center [769, 41] width 52 height 10
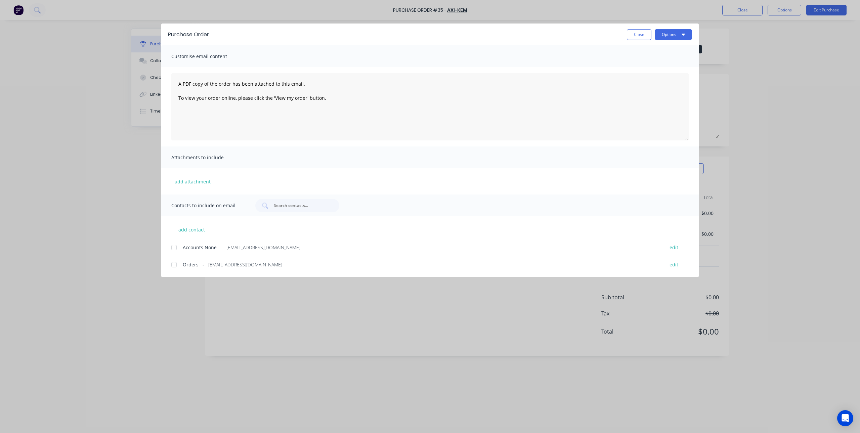
click at [172, 264] on div at bounding box center [173, 264] width 13 height 13
click at [679, 248] on button "edit" at bounding box center [674, 247] width 17 height 9
select select "AU"
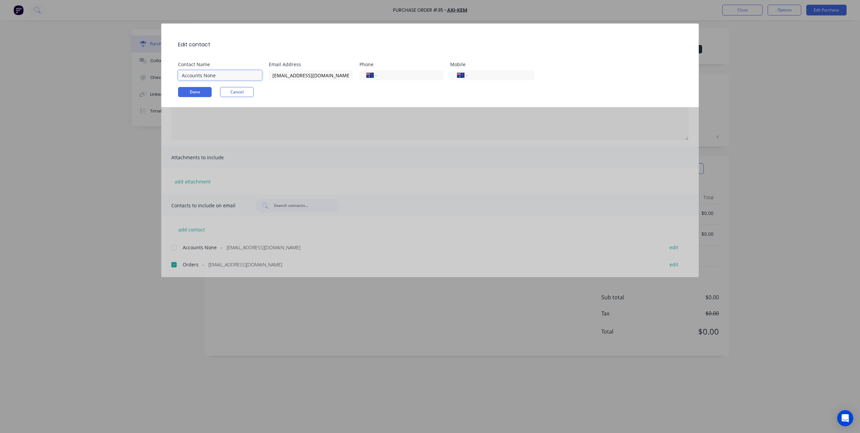
click at [238, 78] on input "Accounts None" at bounding box center [220, 75] width 84 height 10
drag, startPoint x: 264, startPoint y: 43, endPoint x: 249, endPoint y: 62, distance: 23.9
click at [264, 43] on div "Edit contact" at bounding box center [433, 45] width 511 height 22
click at [190, 88] on button "Done" at bounding box center [195, 92] width 34 height 10
click at [218, 76] on input "Accounts" at bounding box center [220, 75] width 84 height 10
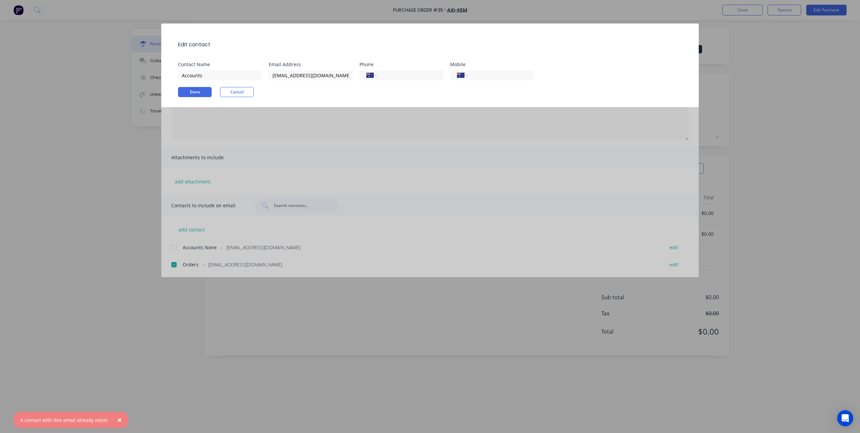
click at [306, 55] on div "Edit contact" at bounding box center [433, 45] width 511 height 22
click at [200, 90] on button "Done" at bounding box center [195, 92] width 34 height 10
click at [223, 81] on div "Edit contact Contact Name Accounts Email Address accounts@axikem.com.au Phone I…" at bounding box center [430, 66] width 538 height 84
click at [214, 75] on input "Accounts" at bounding box center [220, 75] width 84 height 10
click at [183, 91] on button "Done" at bounding box center [195, 92] width 34 height 10
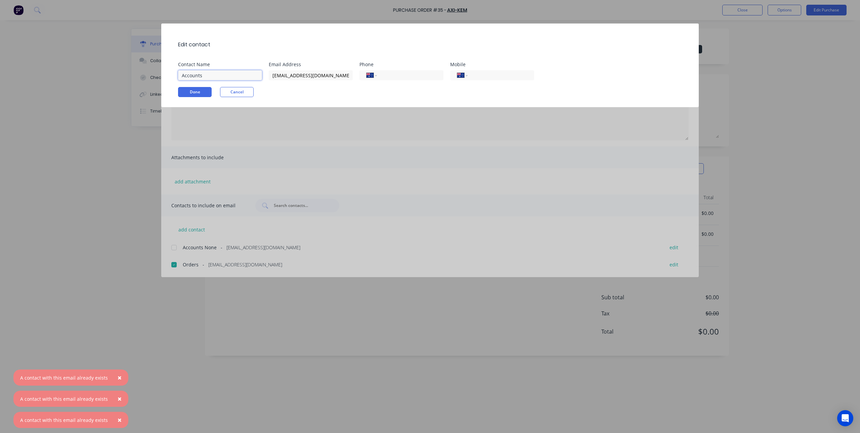
click at [213, 74] on input "Accounts" at bounding box center [220, 75] width 84 height 10
type input "AccountsS"
click at [206, 94] on button "Done" at bounding box center [195, 92] width 34 height 10
click at [233, 90] on button "Cancel" at bounding box center [237, 92] width 34 height 10
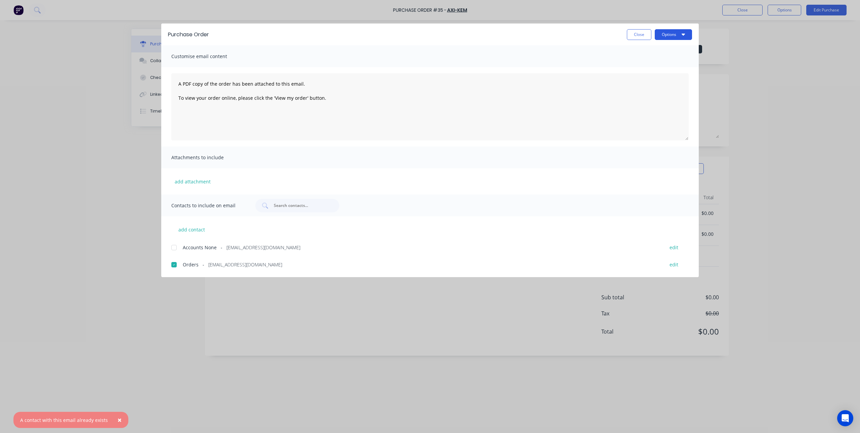
click at [669, 32] on button "Options" at bounding box center [673, 34] width 37 height 11
click at [647, 80] on div "Email" at bounding box center [660, 79] width 52 height 10
click at [645, 27] on div "Purchase Order Close Options" at bounding box center [430, 35] width 538 height 22
click at [632, 29] on button "Close" at bounding box center [639, 34] width 25 height 11
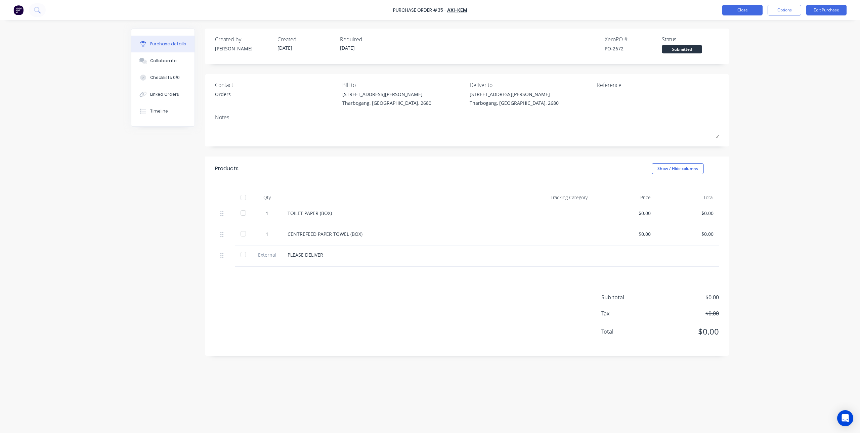
click at [735, 10] on button "Close" at bounding box center [742, 10] width 40 height 11
